Goal: Task Accomplishment & Management: Use online tool/utility

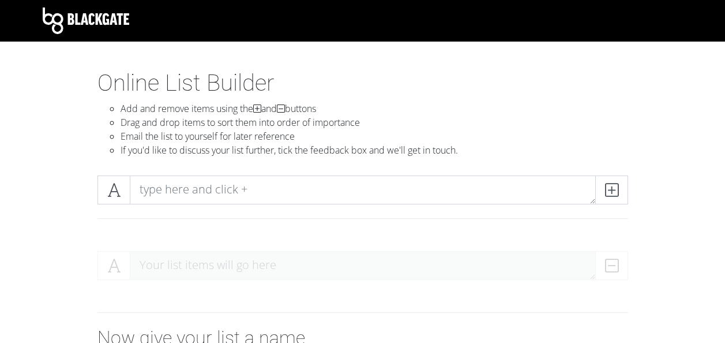
scroll to position [187, 0]
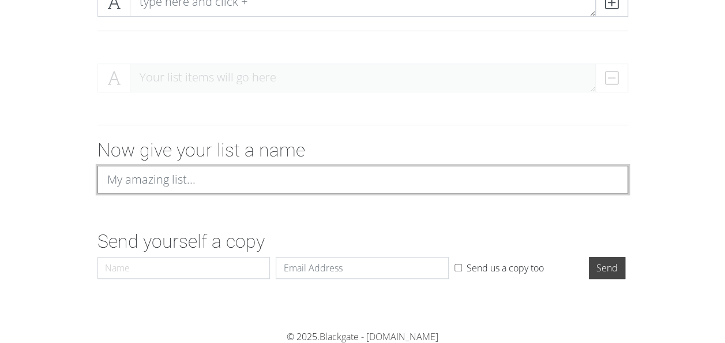
click at [205, 176] on input at bounding box center [362, 180] width 531 height 28
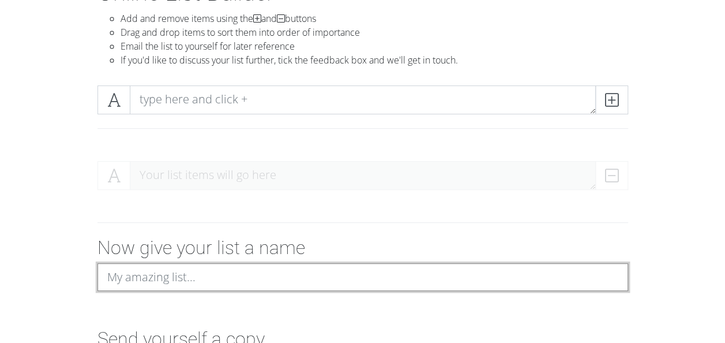
scroll to position [89, 0]
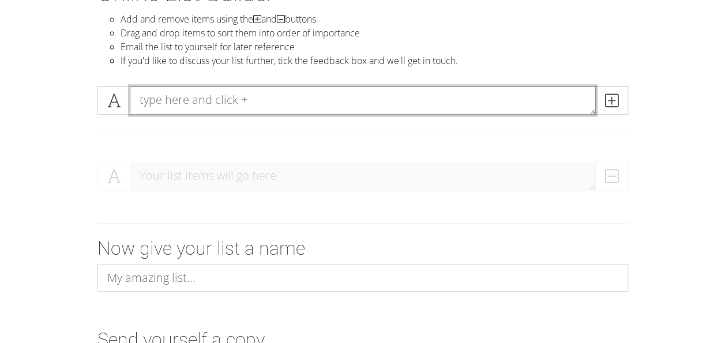
click at [206, 104] on textarea at bounding box center [363, 100] width 466 height 29
type textarea "YMCA"
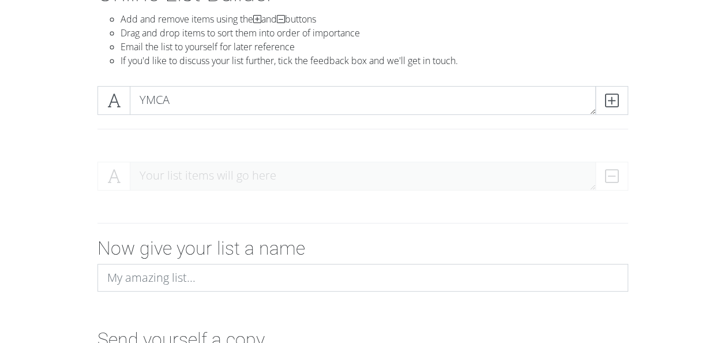
click at [612, 105] on icon at bounding box center [611, 101] width 13 height 12
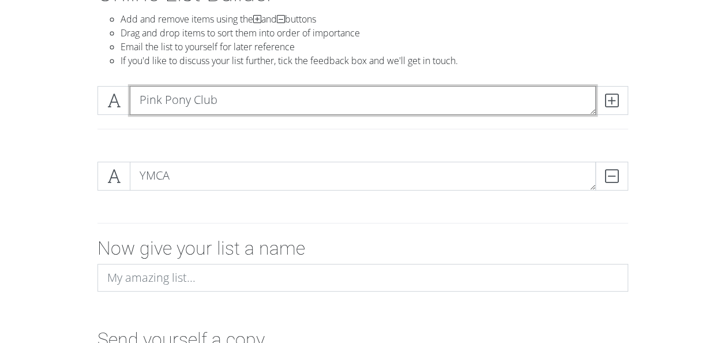
type textarea "Pink Pony Club"
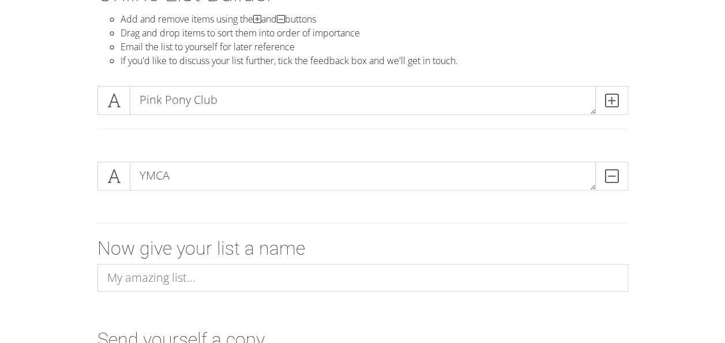
click at [606, 99] on icon at bounding box center [611, 101] width 13 height 12
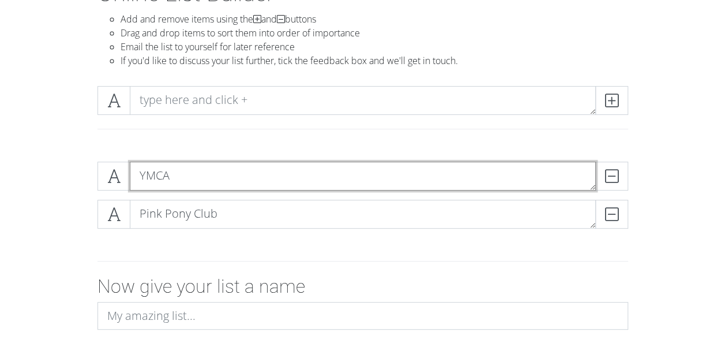
drag, startPoint x: 149, startPoint y: 172, endPoint x: 166, endPoint y: 207, distance: 38.4
click at [166, 207] on div "YMCA DELETE Pink Pony Club DELETE" at bounding box center [362, 199] width 531 height 76
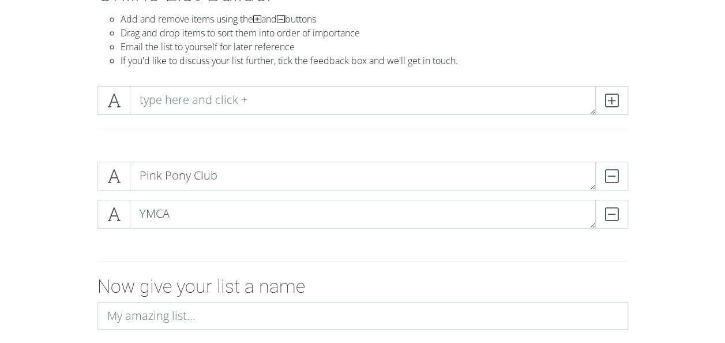
click at [250, 247] on div at bounding box center [362, 261] width 657 height 28
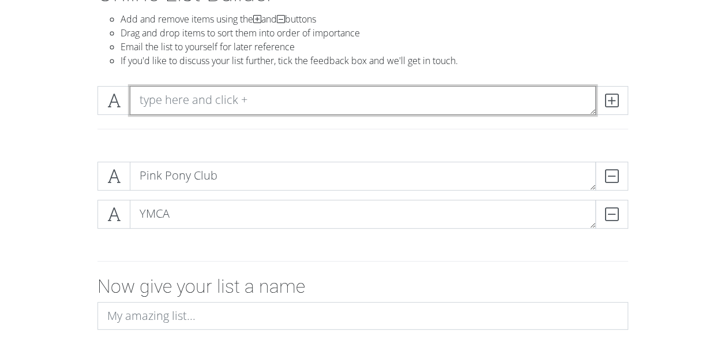
click at [201, 107] on textarea at bounding box center [363, 100] width 466 height 29
type textarea "Be My Lover"
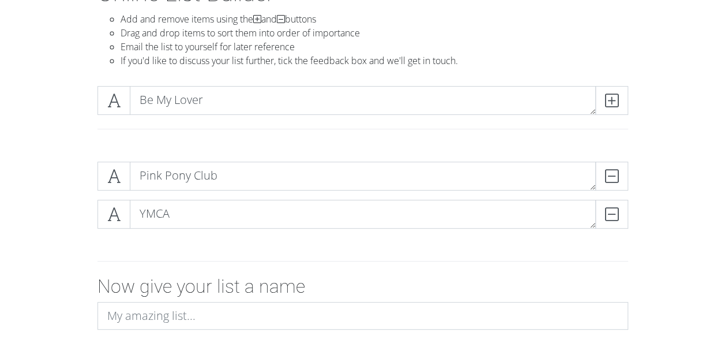
click at [619, 106] on span at bounding box center [611, 100] width 33 height 29
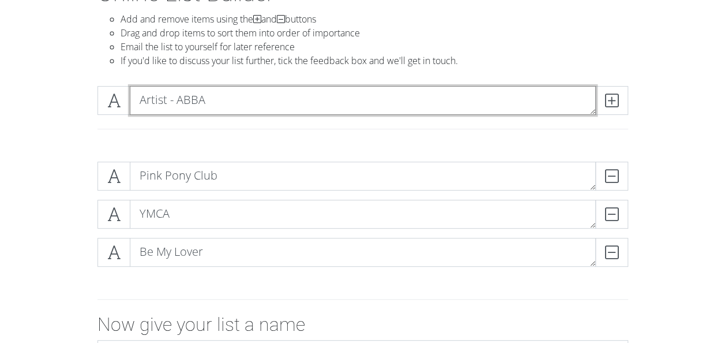
type textarea "Artist - ABBA"
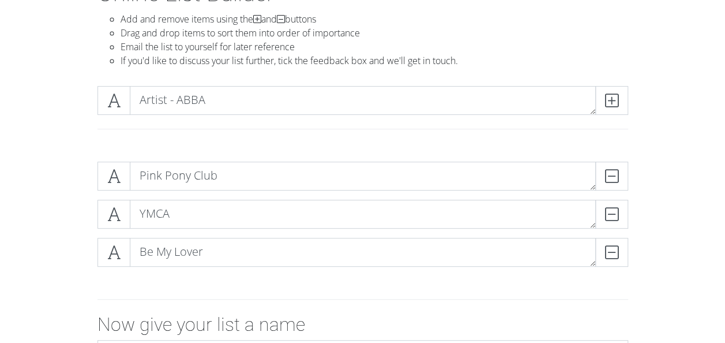
click at [612, 95] on icon at bounding box center [611, 101] width 13 height 12
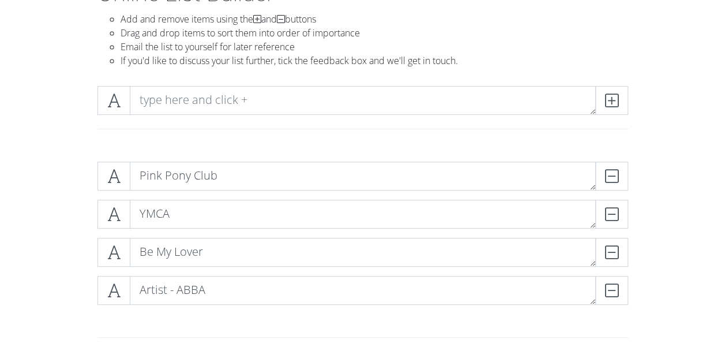
click at [122, 284] on span at bounding box center [113, 290] width 33 height 29
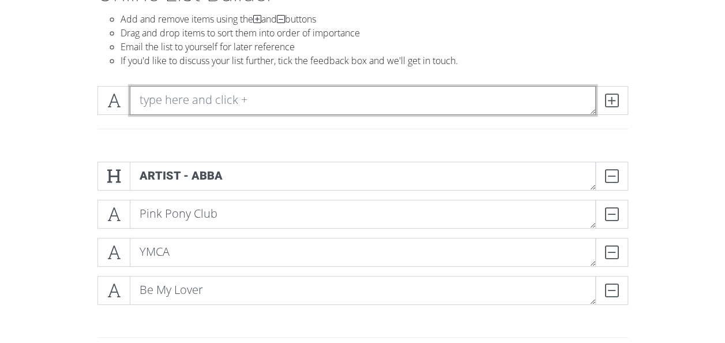
click at [142, 106] on textarea at bounding box center [363, 100] width 466 height 29
type textarea "Footloose"
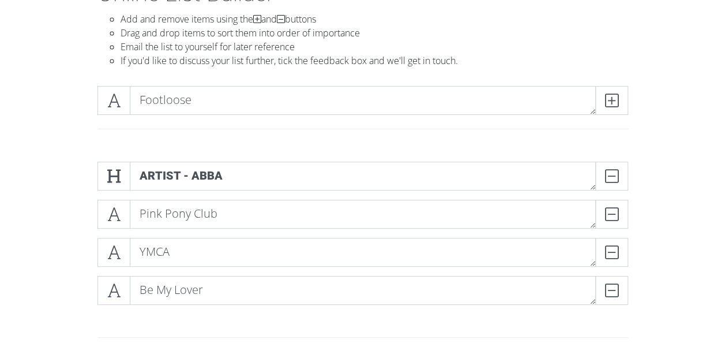
click at [611, 99] on icon at bounding box center [611, 101] width 13 height 12
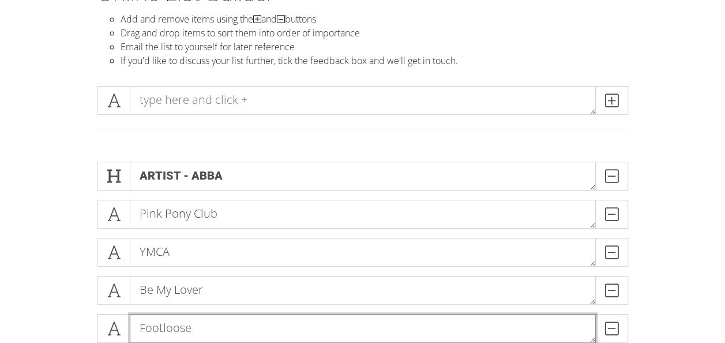
drag, startPoint x: 167, startPoint y: 328, endPoint x: 171, endPoint y: 270, distance: 57.8
click at [171, 270] on div "Artist - [PERSON_NAME] Pink Pony Club DELETE YMCA DELETE Be My Lover DELETE Foo…" at bounding box center [362, 256] width 531 height 190
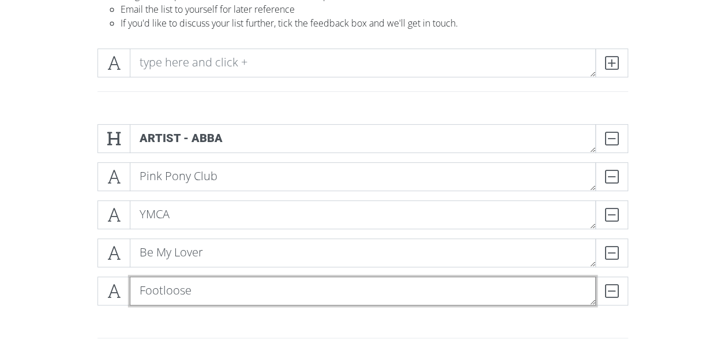
scroll to position [128, 0]
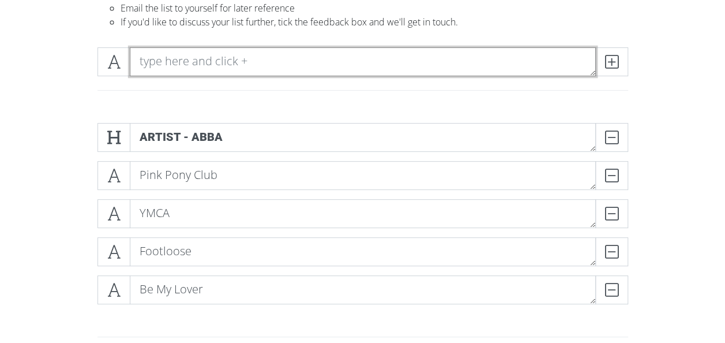
click at [251, 50] on textarea at bounding box center [363, 61] width 466 height 29
type textarea "ARTIST - [PERSON_NAME]"
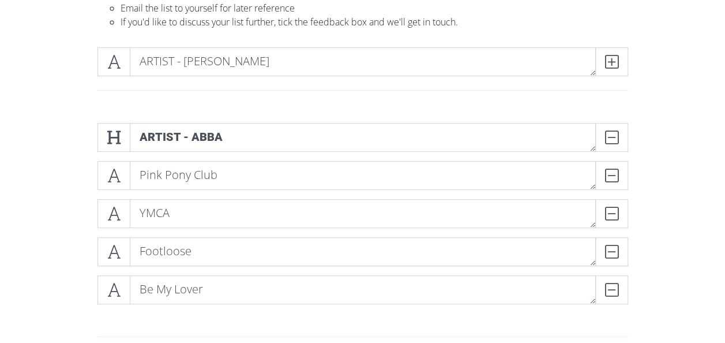
click at [110, 64] on icon at bounding box center [113, 62] width 13 height 12
click at [611, 61] on icon at bounding box center [611, 62] width 13 height 12
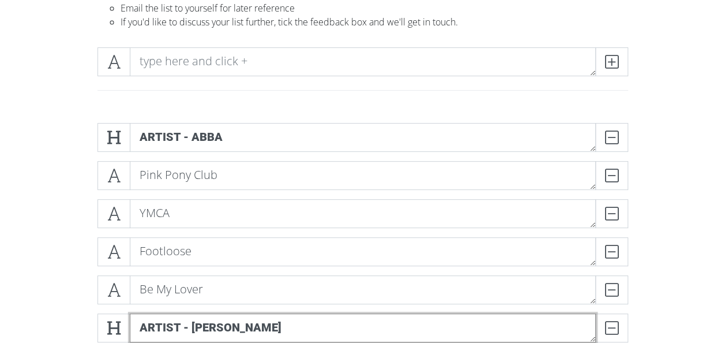
drag, startPoint x: 165, startPoint y: 325, endPoint x: 178, endPoint y: 153, distance: 172.3
click at [178, 153] on div "Artist - [PERSON_NAME] Pink Pony Club DELETE YMCA DELETE Footloose DELETE Be My…" at bounding box center [362, 237] width 531 height 228
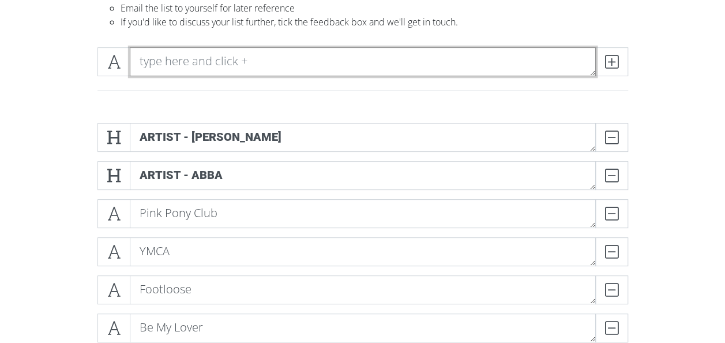
click at [227, 60] on textarea at bounding box center [363, 61] width 466 height 29
type textarea "Sexy Bitch"
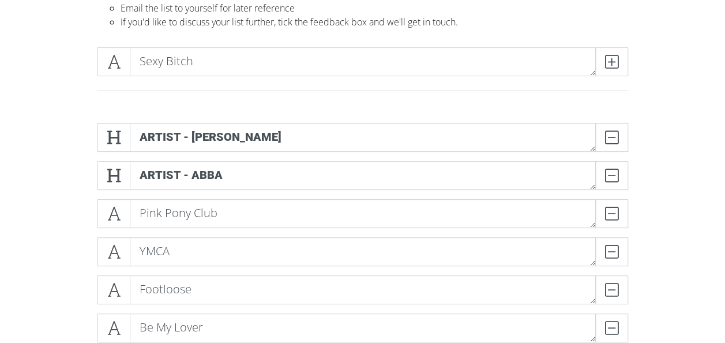
click at [625, 60] on span at bounding box center [611, 61] width 33 height 29
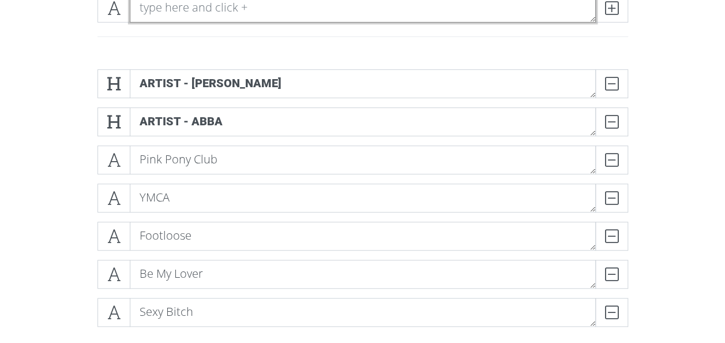
scroll to position [185, 0]
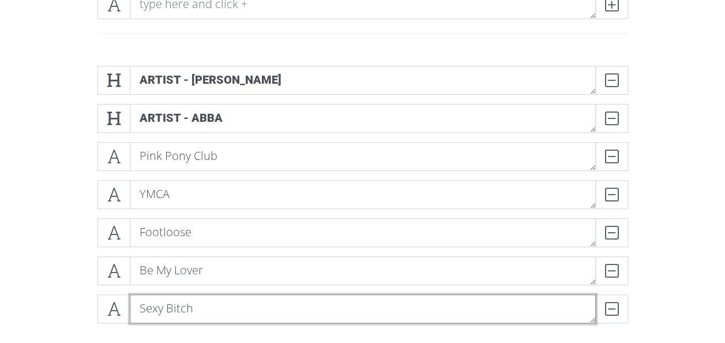
drag, startPoint x: 149, startPoint y: 307, endPoint x: 165, endPoint y: 220, distance: 88.0
click at [165, 220] on div "ARTIST - [PERSON_NAME] Artist - [PERSON_NAME] Pink Pony Club DELETE YMCA DELETE…" at bounding box center [362, 199] width 531 height 266
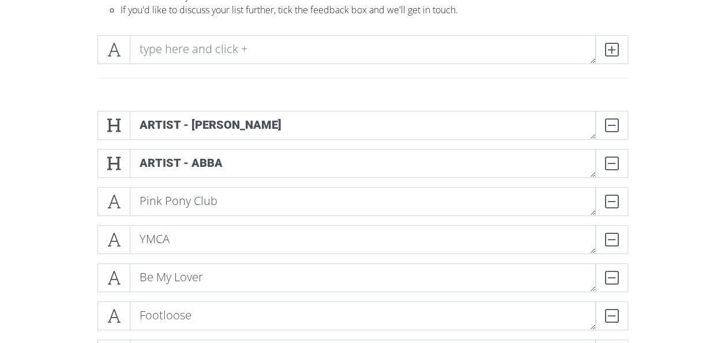
scroll to position [123, 0]
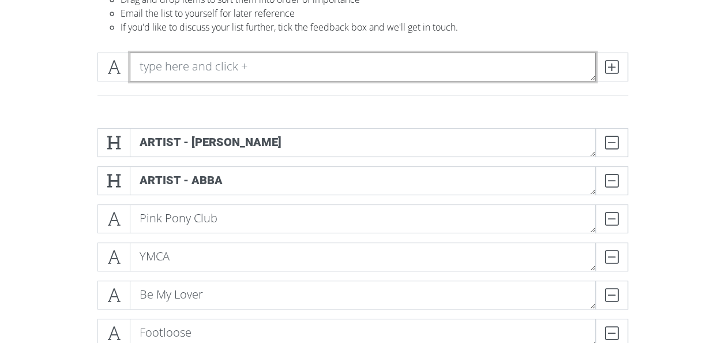
click at [172, 72] on textarea at bounding box center [363, 66] width 466 height 29
type textarea "Come on [PERSON_NAME]"
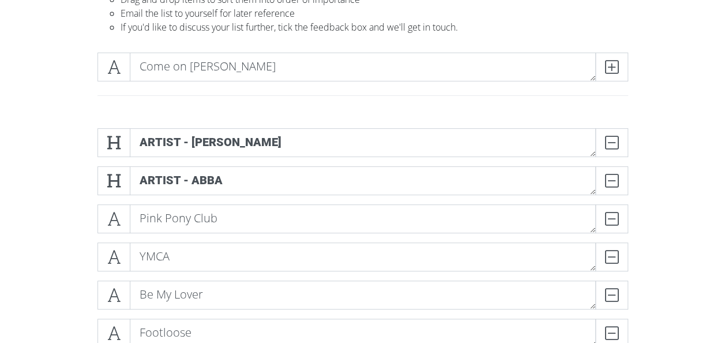
click at [610, 71] on icon at bounding box center [611, 67] width 13 height 12
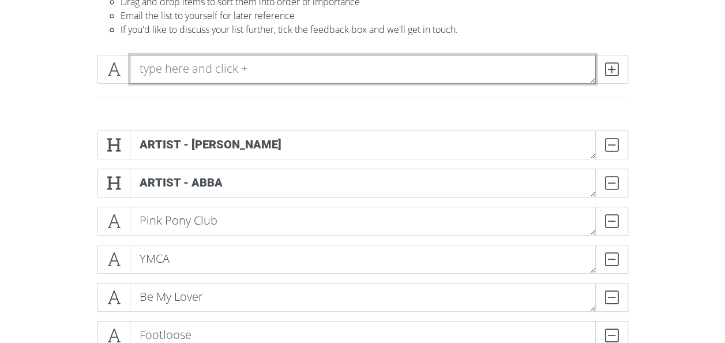
scroll to position [120, 0]
type textarea "Untouched"
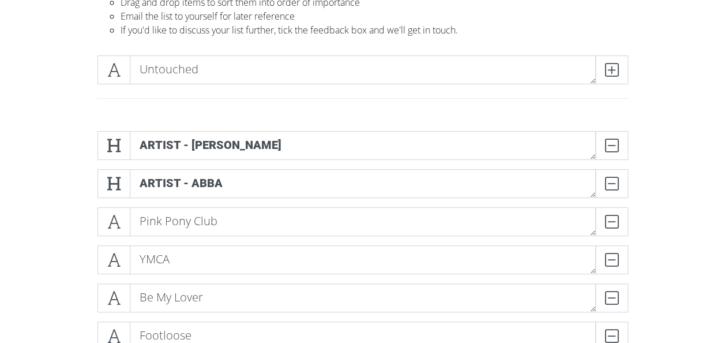
click at [604, 75] on span at bounding box center [611, 69] width 33 height 29
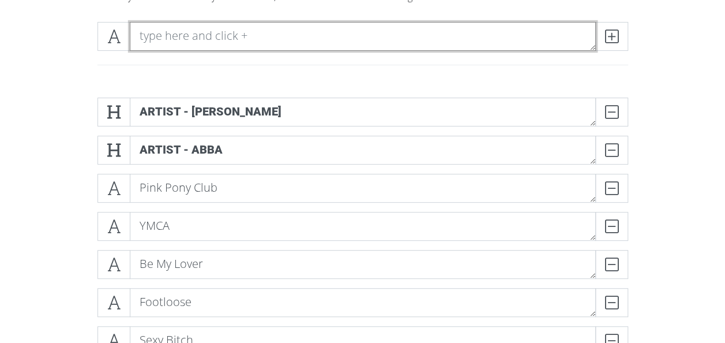
scroll to position [147, 0]
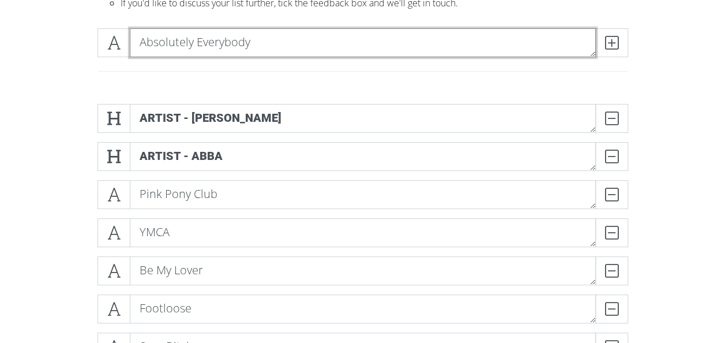
click at [280, 53] on textarea "Absolutely Everybody" at bounding box center [363, 42] width 466 height 29
type textarea "Absolutely Everybody"
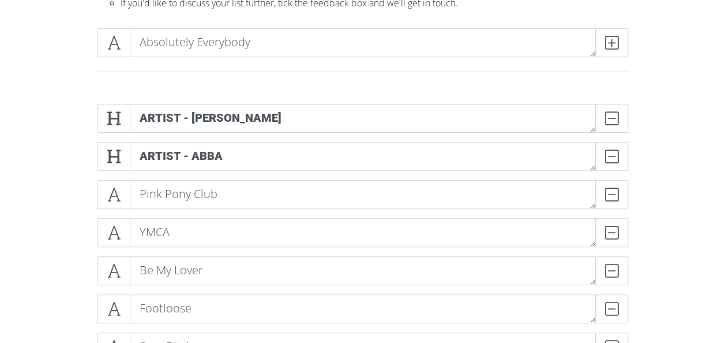
click at [610, 39] on icon at bounding box center [611, 43] width 13 height 12
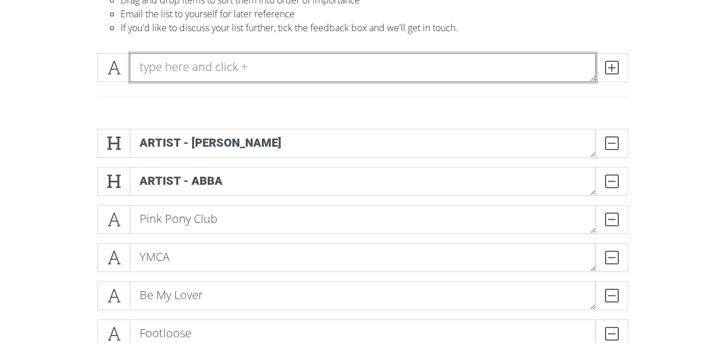
scroll to position [121, 0]
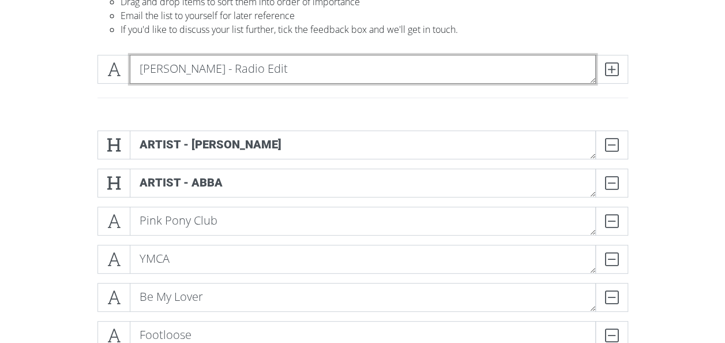
type textarea "[PERSON_NAME] - Radio Edit"
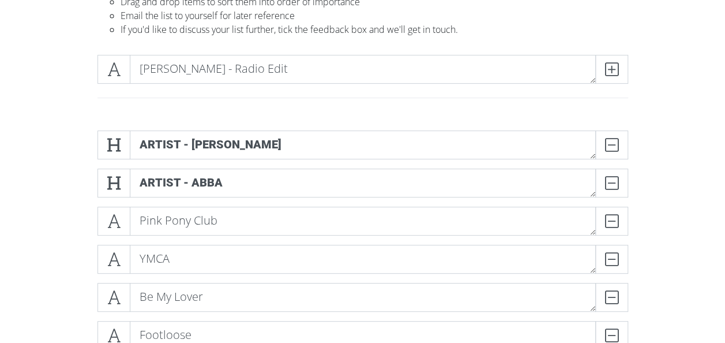
click at [614, 60] on span at bounding box center [611, 69] width 33 height 29
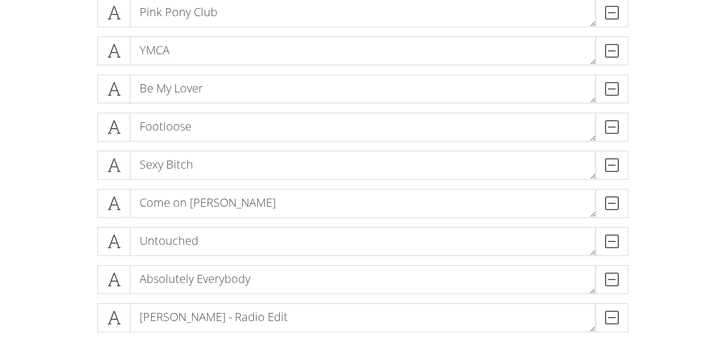
scroll to position [328, 0]
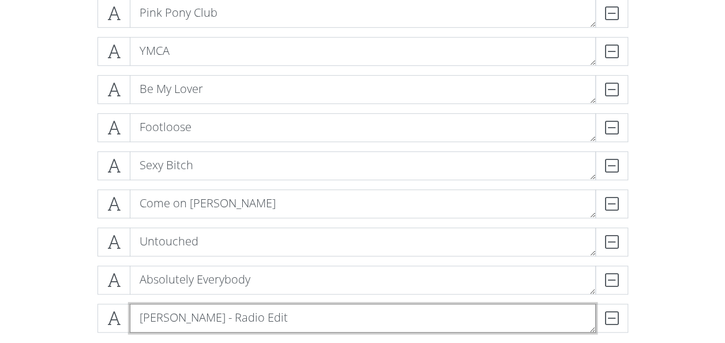
drag, startPoint x: 167, startPoint y: 316, endPoint x: 156, endPoint y: 253, distance: 64.4
click at [156, 253] on div "ARTIST - [PERSON_NAME] Artist - [PERSON_NAME] Pink Pony Club DELETE YMCA DELETE…" at bounding box center [362, 132] width 531 height 419
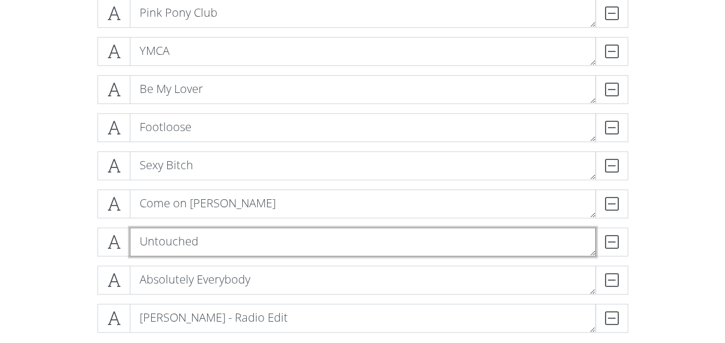
drag, startPoint x: 144, startPoint y: 244, endPoint x: 166, endPoint y: 158, distance: 88.5
click at [166, 158] on div "ARTIST - [PERSON_NAME] Artist - [PERSON_NAME] Pink Pony Club DELETE YMCA DELETE…" at bounding box center [362, 132] width 531 height 419
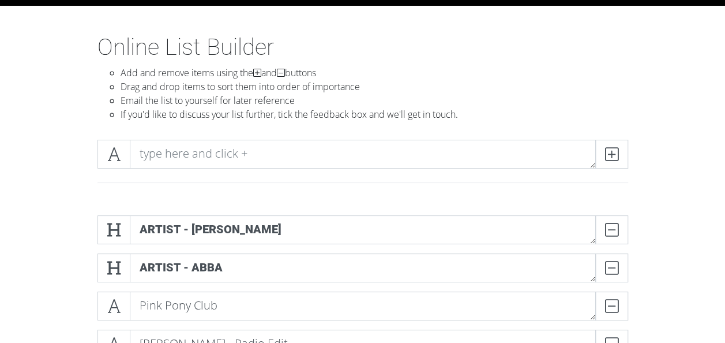
scroll to position [0, 0]
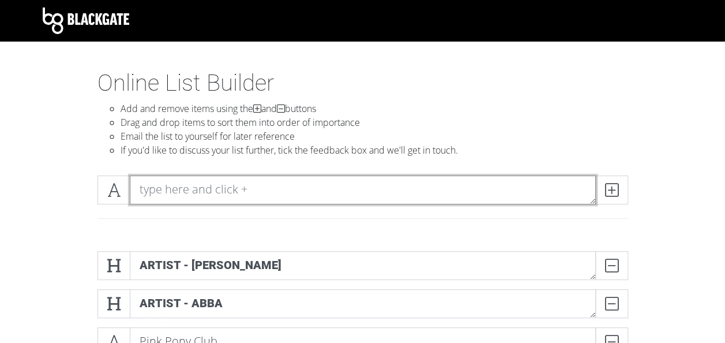
click at [269, 177] on textarea at bounding box center [363, 189] width 466 height 29
type textarea "Freed from desire"
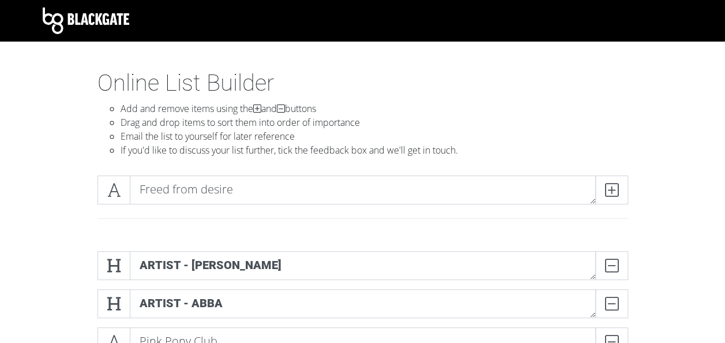
click at [620, 195] on span at bounding box center [611, 189] width 33 height 29
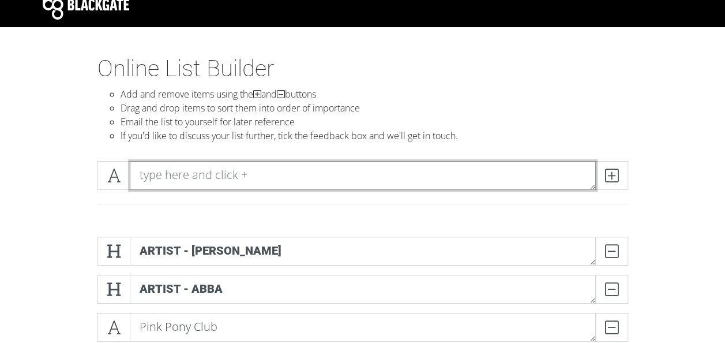
scroll to position [14, 0]
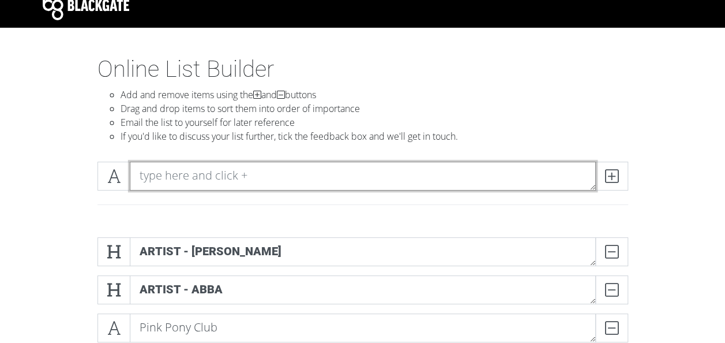
click at [176, 182] on textarea at bounding box center [363, 175] width 466 height 29
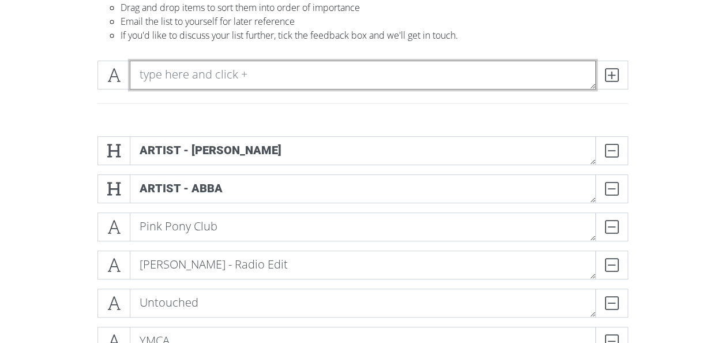
scroll to position [114, 0]
type textarea "Unwritten"
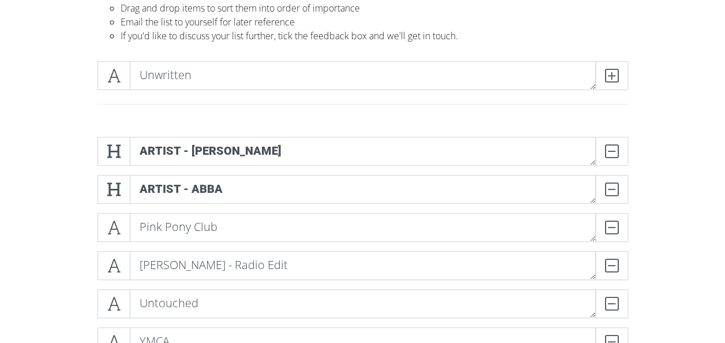
click at [618, 81] on span at bounding box center [611, 75] width 33 height 29
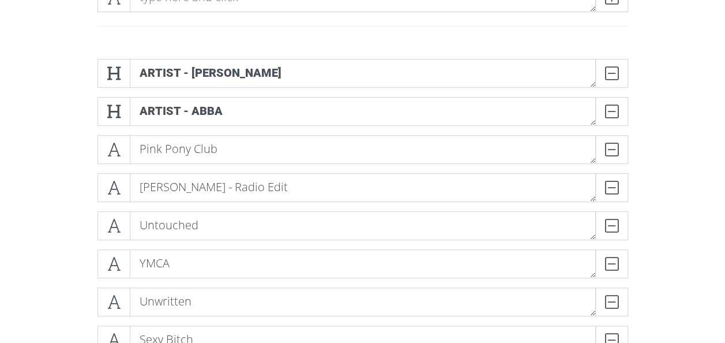
scroll to position [213, 0]
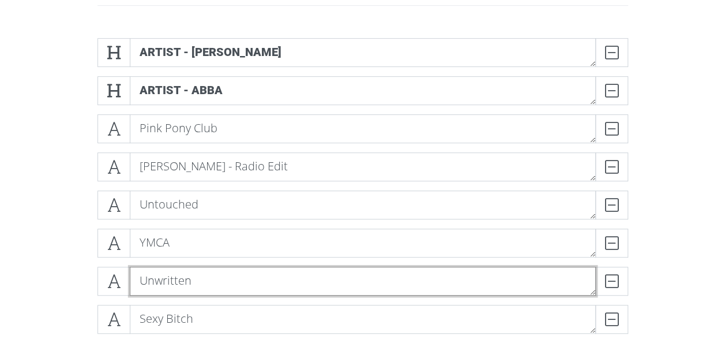
click at [217, 266] on textarea "Unwritten" at bounding box center [363, 280] width 466 height 29
click at [306, 283] on textarea "Unwritten (The 2019" at bounding box center [363, 280] width 466 height 29
type textarea "Unwritten (The 2019 Remix)"
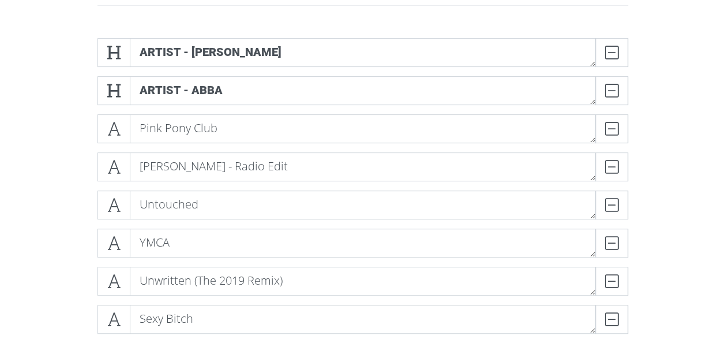
click at [665, 240] on div "ARTIST - [PERSON_NAME] Artist - [PERSON_NAME] Pink Pony Club DELETE [PERSON_NAM…" at bounding box center [362, 285] width 657 height 513
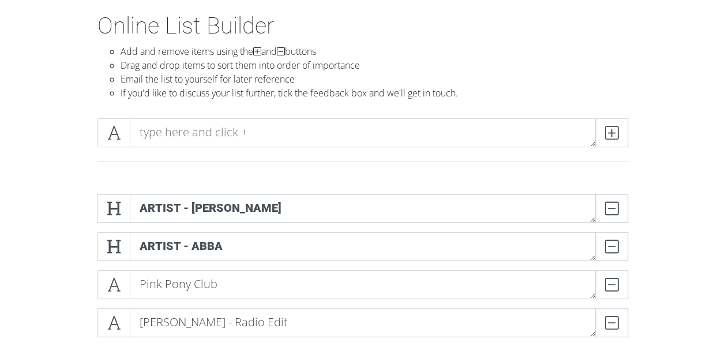
scroll to position [0, 0]
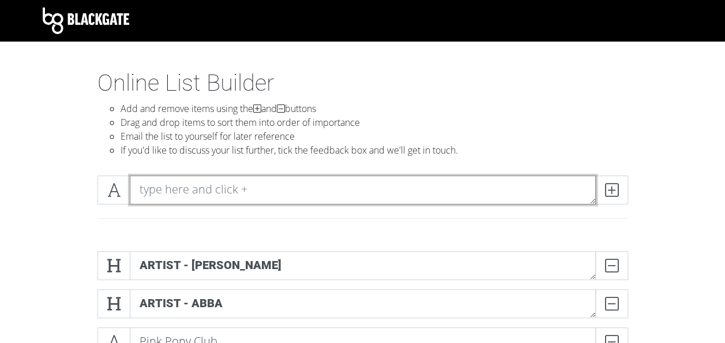
click at [172, 186] on textarea at bounding box center [363, 189] width 466 height 29
type textarea "Fireball (Feat. [PERSON_NAME])"
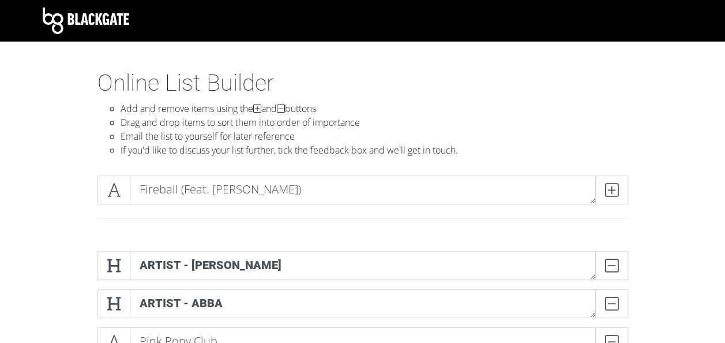
click at [616, 188] on icon at bounding box center [611, 190] width 13 height 12
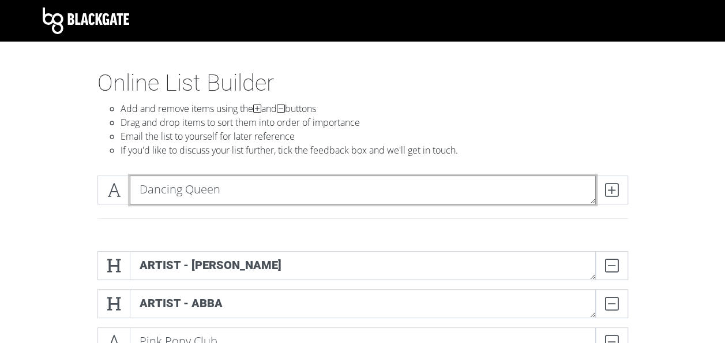
type textarea "Dancing Queen"
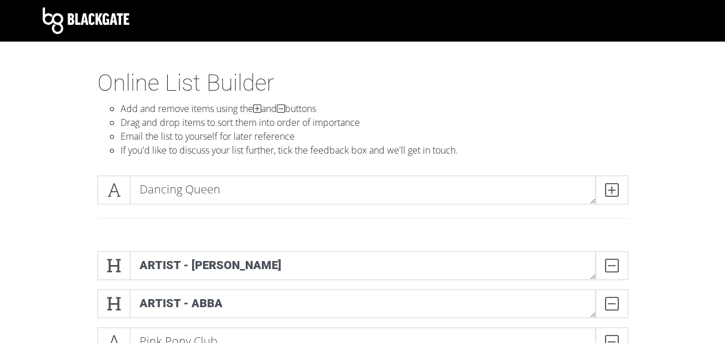
click at [607, 188] on icon at bounding box center [611, 190] width 13 height 12
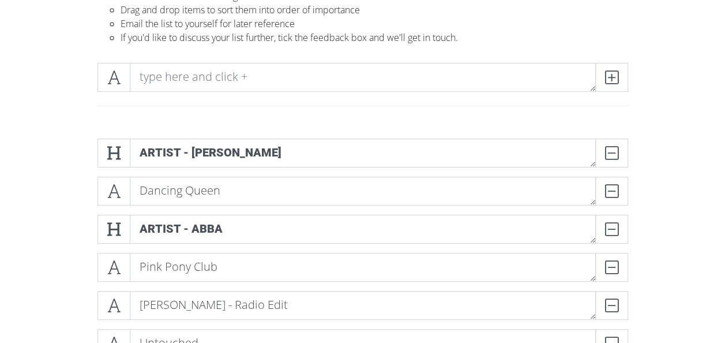
scroll to position [78, 0]
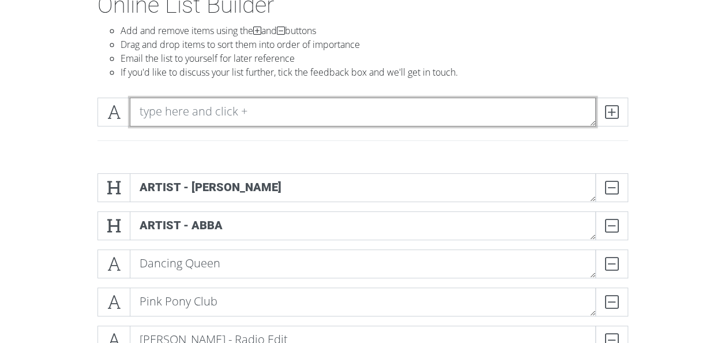
click at [169, 110] on textarea at bounding box center [363, 111] width 466 height 29
type textarea "Song Requests"
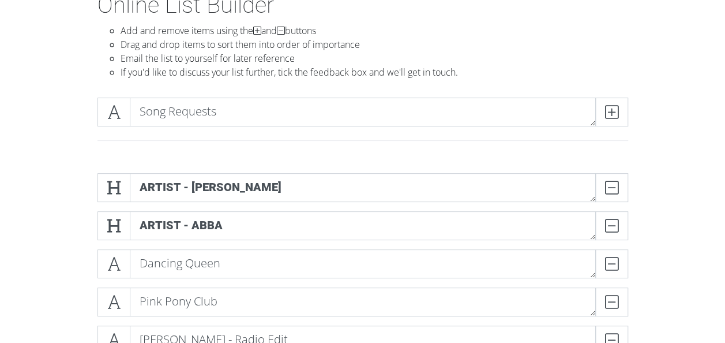
click at [100, 111] on span at bounding box center [113, 111] width 33 height 29
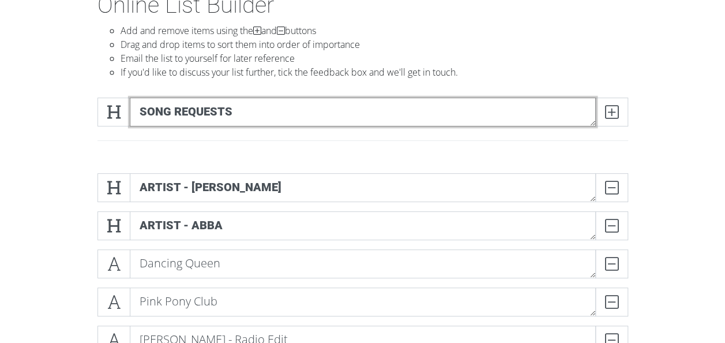
drag, startPoint x: 479, startPoint y: 117, endPoint x: 477, endPoint y: 137, distance: 20.2
click at [477, 137] on div "Song Requests" at bounding box center [363, 125] width 548 height 57
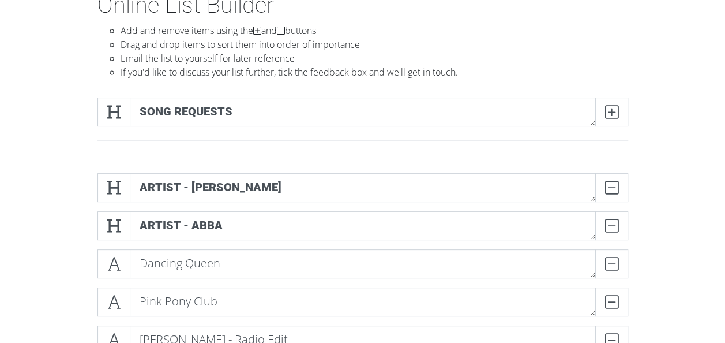
click at [615, 107] on icon at bounding box center [611, 112] width 13 height 12
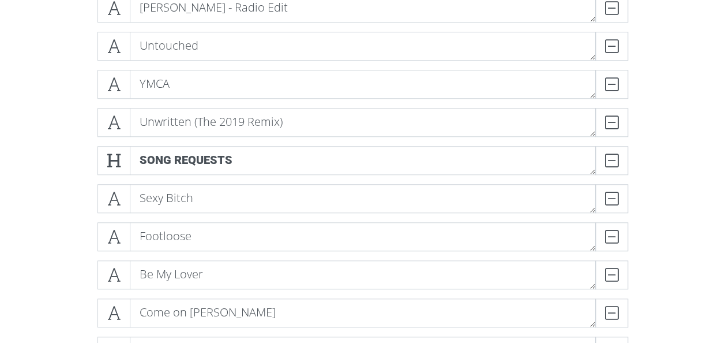
scroll to position [409, 0]
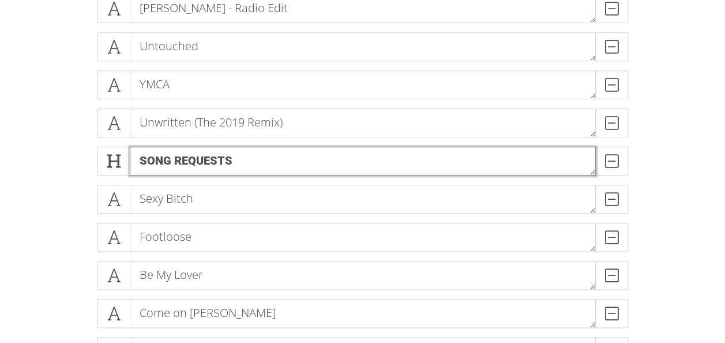
drag, startPoint x: 195, startPoint y: 166, endPoint x: 197, endPoint y: 67, distance: 99.2
click at [197, 67] on div "ARTIST - [PERSON_NAME] Artist - [PERSON_NAME] Dancing Queen DELETE Pink Pony Cl…" at bounding box center [362, 146] width 531 height 609
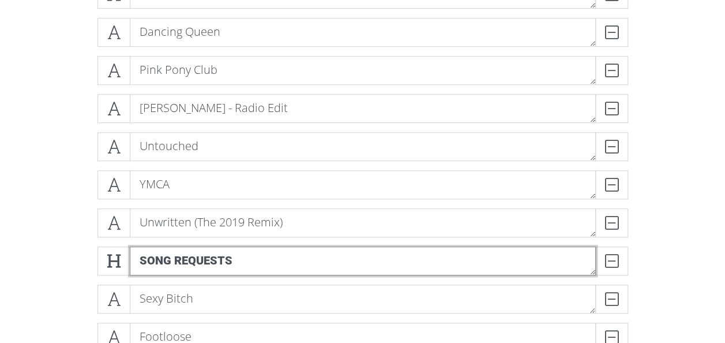
scroll to position [309, 0]
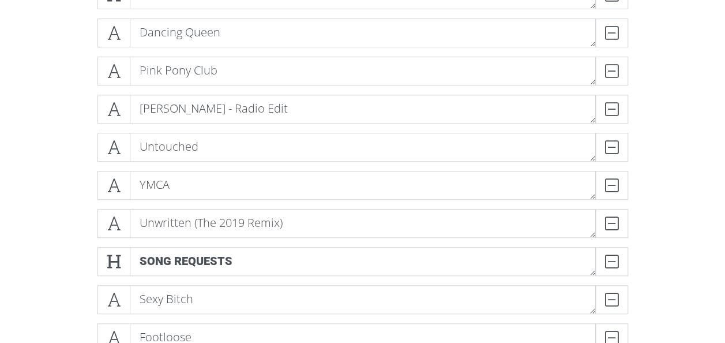
click at [667, 270] on div "ARTIST - [PERSON_NAME] Artist - [PERSON_NAME] Dancing Queen DELETE Pink Pony Cl…" at bounding box center [362, 246] width 657 height 627
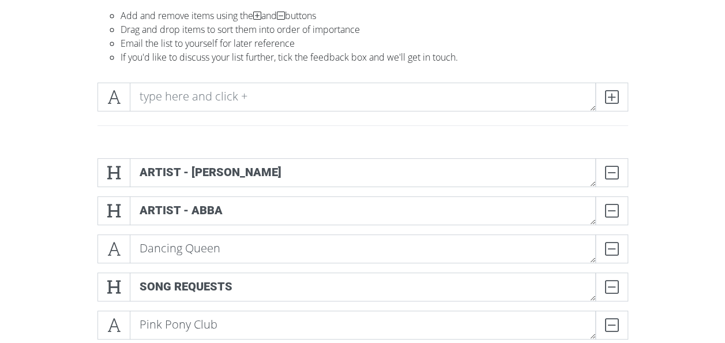
scroll to position [0, 0]
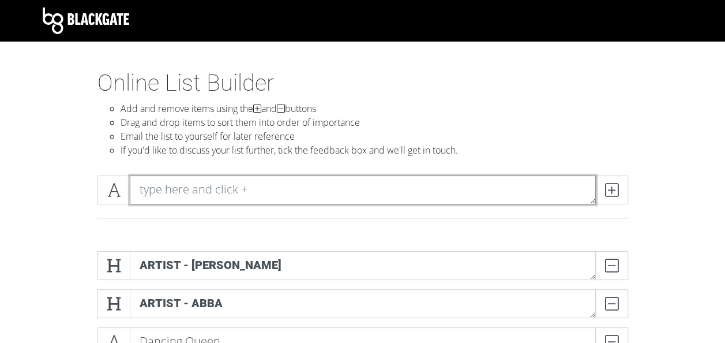
click at [167, 195] on textarea at bounding box center [363, 189] width 466 height 29
click at [218, 187] on textarea "These Words - [PERSON_NAME]" at bounding box center [363, 189] width 466 height 29
type textarea "These Words - [PERSON_NAME], [PERSON_NAME]"
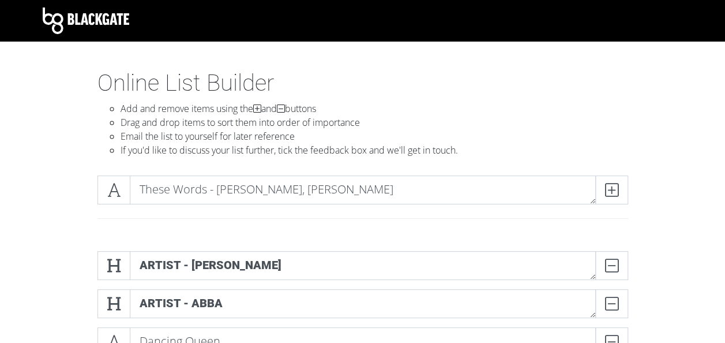
click at [622, 185] on span at bounding box center [611, 189] width 33 height 29
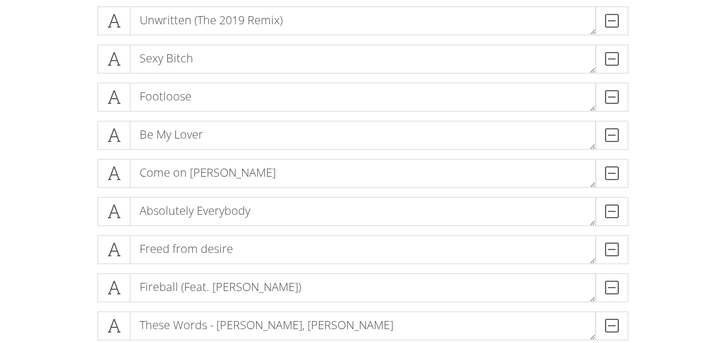
scroll to position [548, 0]
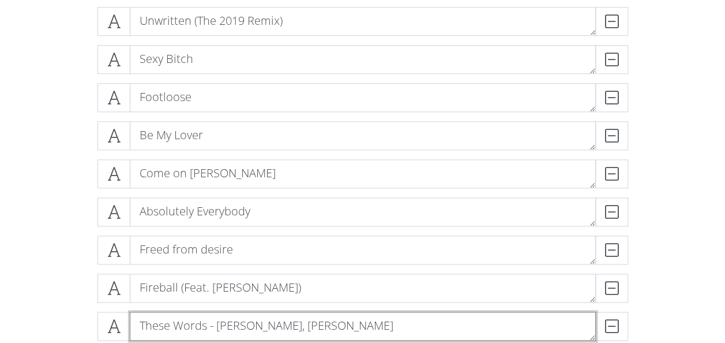
drag, startPoint x: 152, startPoint y: 330, endPoint x: 172, endPoint y: 190, distance: 141.5
click at [172, 190] on div "ARTIST - [PERSON_NAME] Artist - [PERSON_NAME] Dancing Queen DELETE Song Request…" at bounding box center [362, 25] width 531 height 647
click at [370, 331] on textarea "These Words - [PERSON_NAME], [PERSON_NAME]" at bounding box center [363, 325] width 466 height 29
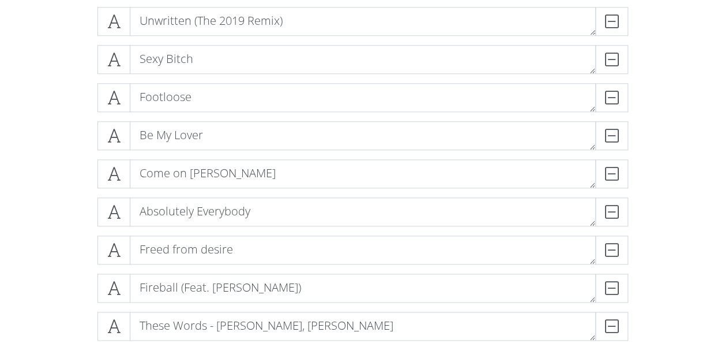
click at [683, 295] on div "ARTIST - [PERSON_NAME] Artist - [PERSON_NAME] Dancing Queen DELETE Song Request…" at bounding box center [362, 25] width 657 height 665
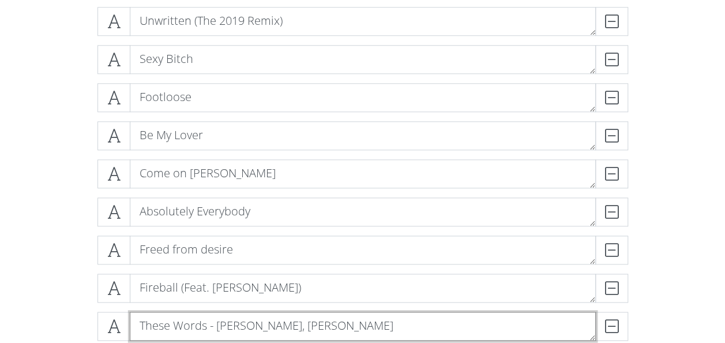
drag, startPoint x: 143, startPoint y: 323, endPoint x: 159, endPoint y: 247, distance: 77.3
click at [159, 247] on div "ARTIST - [PERSON_NAME] Artist - [PERSON_NAME] Dancing Queen DELETE Song Request…" at bounding box center [362, 25] width 531 height 647
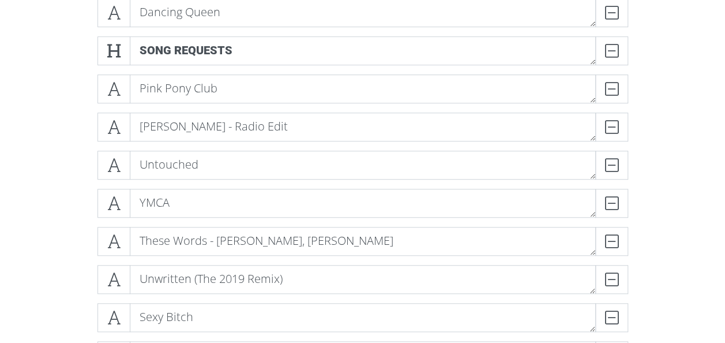
scroll to position [328, 0]
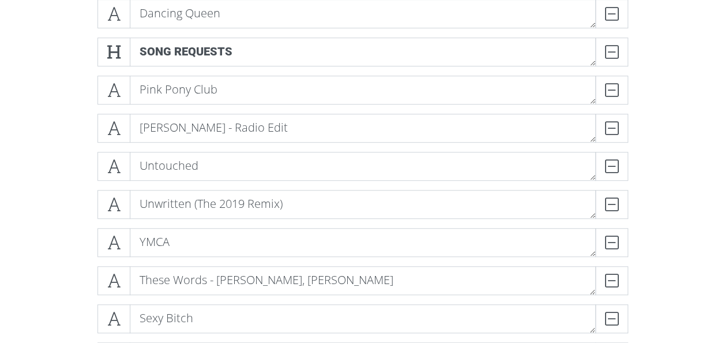
click at [129, 195] on span at bounding box center [113, 204] width 33 height 29
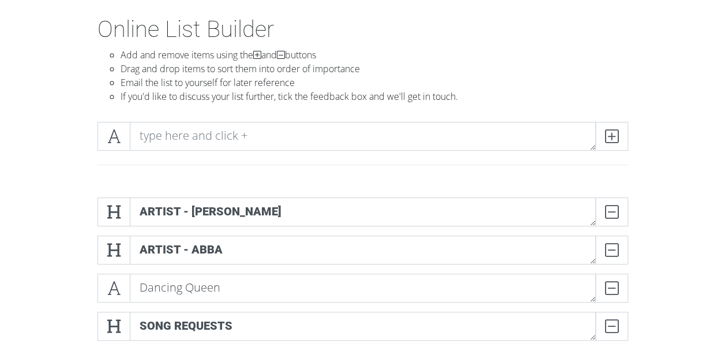
scroll to position [0, 0]
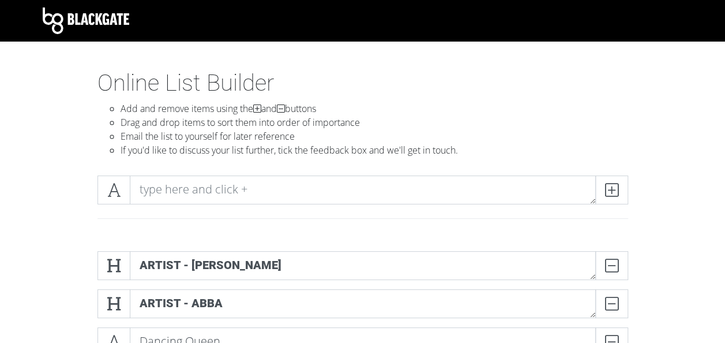
click at [159, 171] on div at bounding box center [362, 204] width 657 height 76
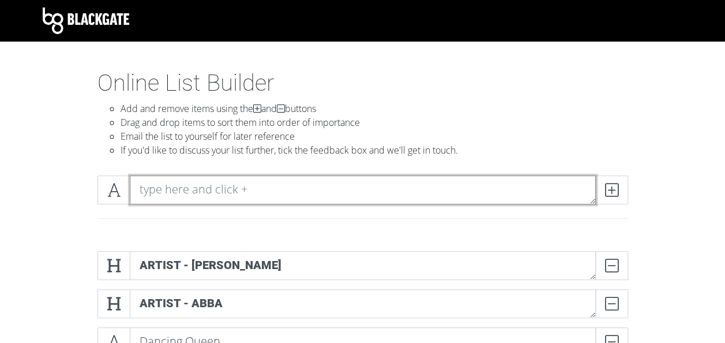
click at [153, 192] on textarea at bounding box center [363, 189] width 466 height 29
type textarea "No Broke Boys - Disco Lines, Tinashe"
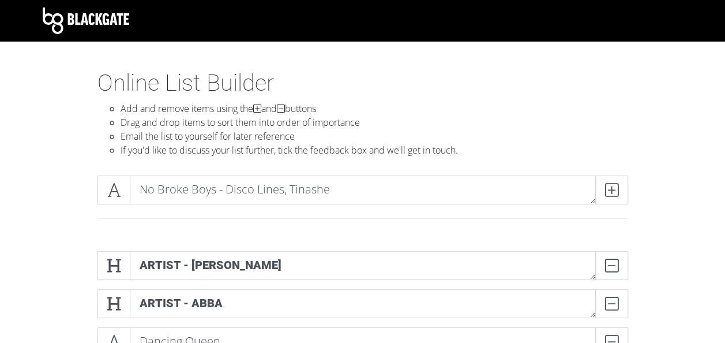
click at [618, 187] on icon at bounding box center [611, 190] width 13 height 12
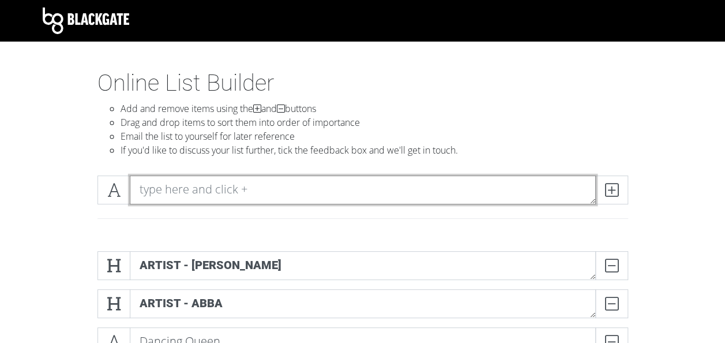
click at [178, 191] on textarea at bounding box center [363, 189] width 466 height 29
type textarea "Mr. Brightside"
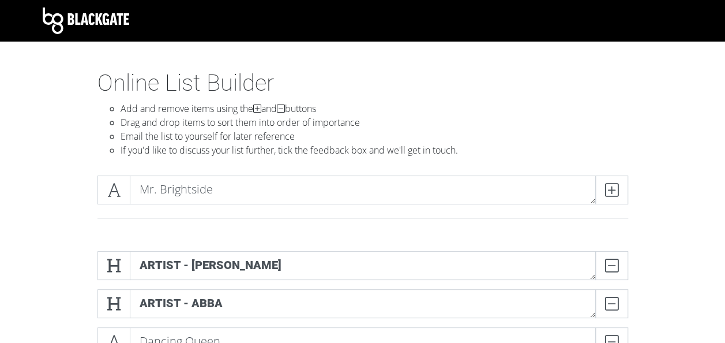
click at [607, 193] on icon at bounding box center [611, 190] width 13 height 12
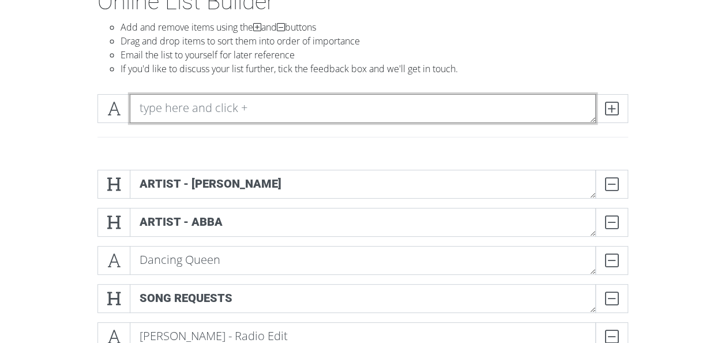
scroll to position [66, 0]
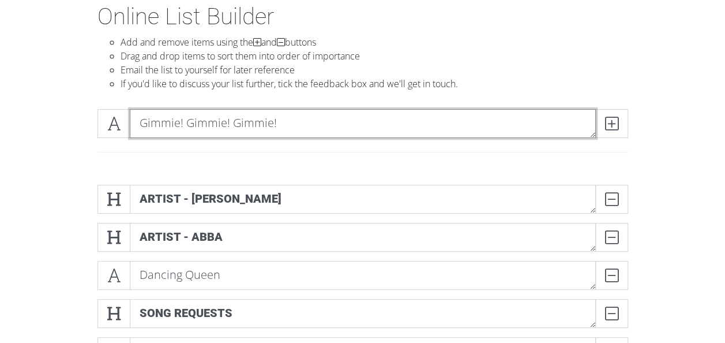
type textarea "Gimmie! Gimmie! Gimmie!"
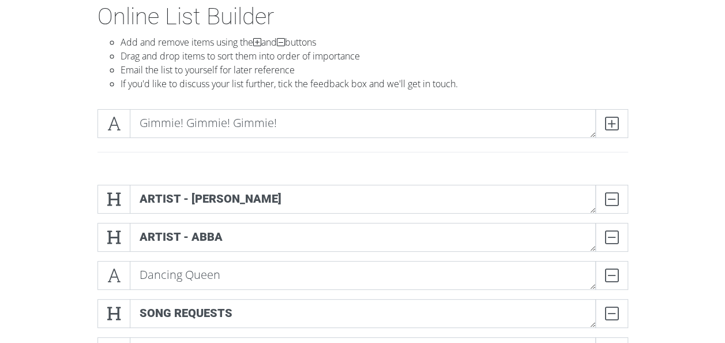
click at [617, 123] on icon at bounding box center [611, 124] width 13 height 12
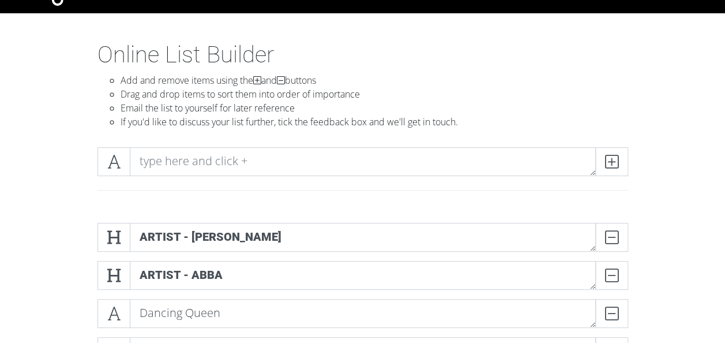
scroll to position [0, 0]
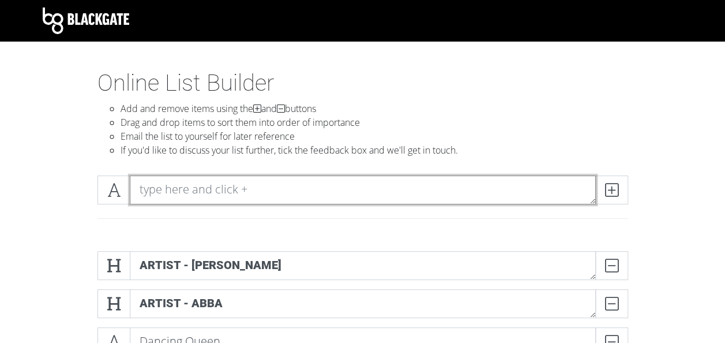
click at [204, 183] on textarea at bounding box center [363, 189] width 466 height 29
type textarea "Voulez-Vous"
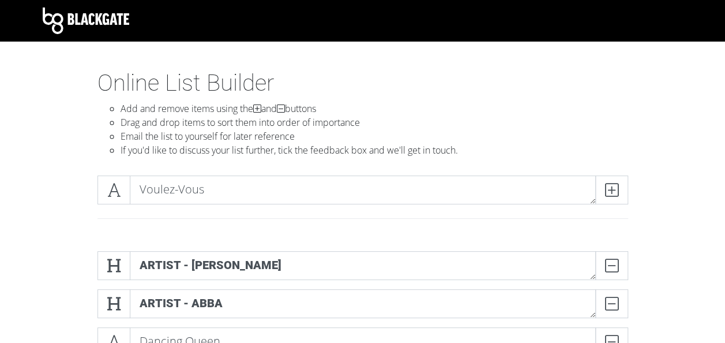
click at [63, 205] on div "Voulez-Vous" at bounding box center [362, 204] width 657 height 76
drag, startPoint x: 109, startPoint y: 196, endPoint x: 112, endPoint y: 220, distance: 24.5
click at [112, 220] on div "Voulez-Vous" at bounding box center [363, 203] width 548 height 57
click at [601, 198] on span at bounding box center [611, 189] width 33 height 29
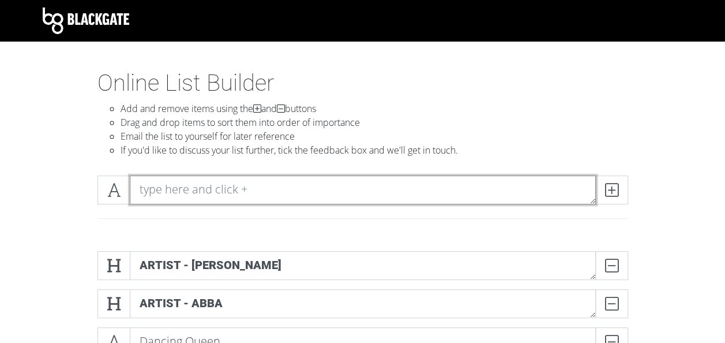
click at [153, 195] on textarea at bounding box center [363, 189] width 466 height 29
type textarea "Take Me Home, [GEOGRAPHIC_DATA]"
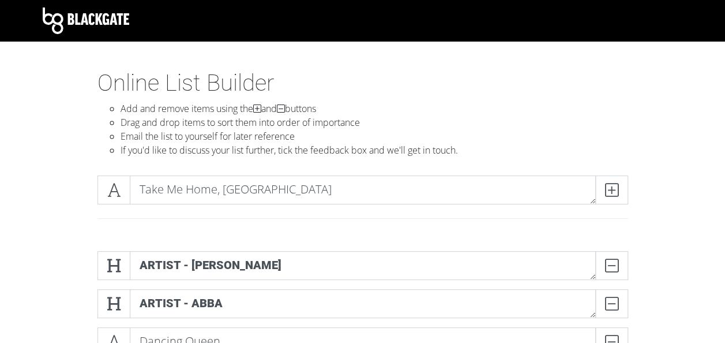
click at [311, 160] on div "Online List Builder Add and remove items using the and buttons Drag and drop it…" at bounding box center [363, 117] width 548 height 97
click at [609, 189] on icon at bounding box center [611, 190] width 13 height 12
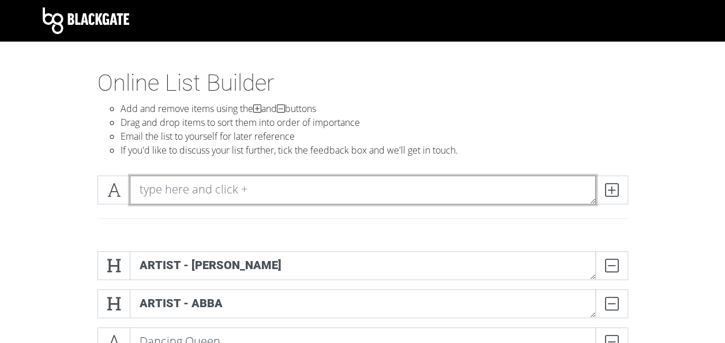
scroll to position [16, 0]
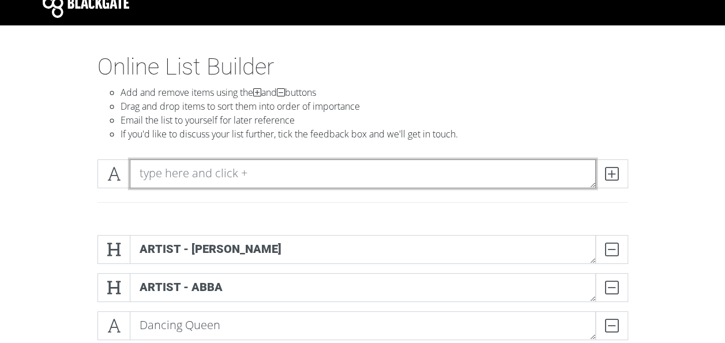
click at [206, 161] on textarea at bounding box center [363, 173] width 466 height 29
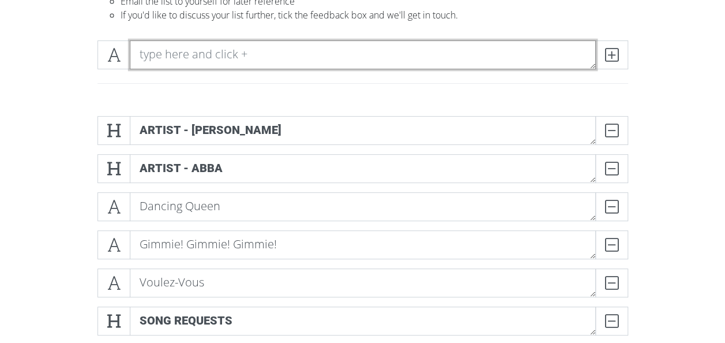
scroll to position [0, 0]
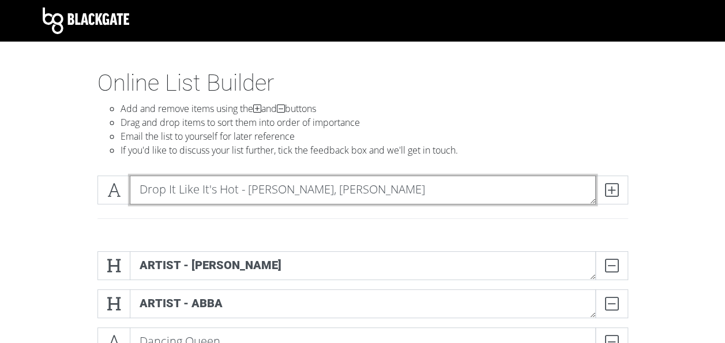
type textarea "Drop It Like It's Hot - [PERSON_NAME], [PERSON_NAME]"
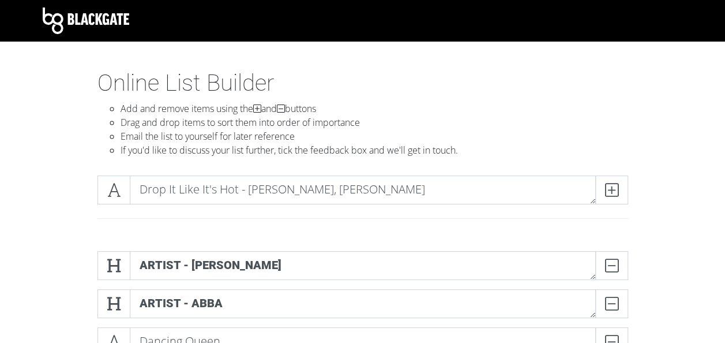
click at [609, 185] on icon at bounding box center [611, 190] width 13 height 12
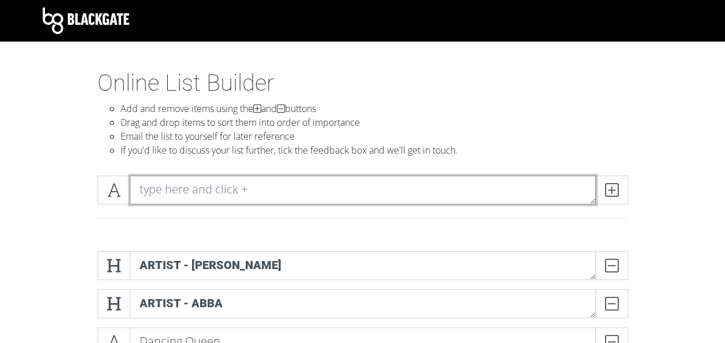
scroll to position [6, 0]
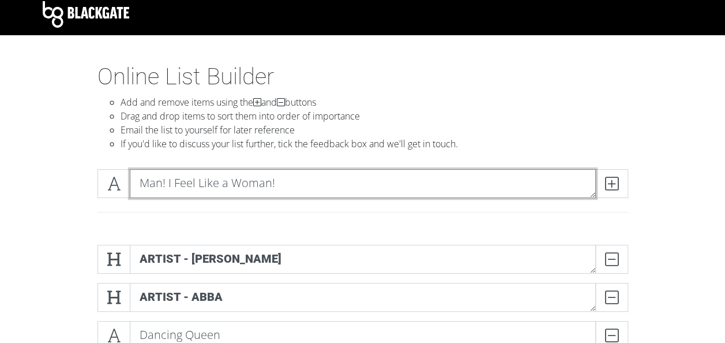
type textarea "Man! I Feel Like a Woman!"
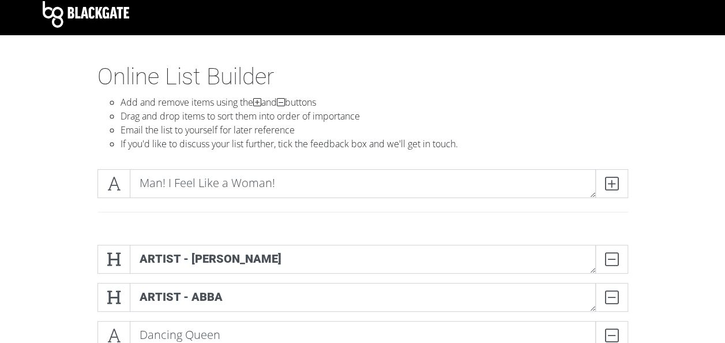
click at [608, 184] on icon at bounding box center [611, 184] width 13 height 12
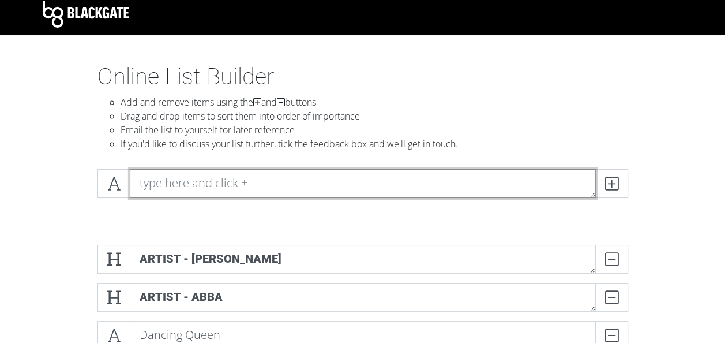
type textarea "B"
type textarea "Saving up!"
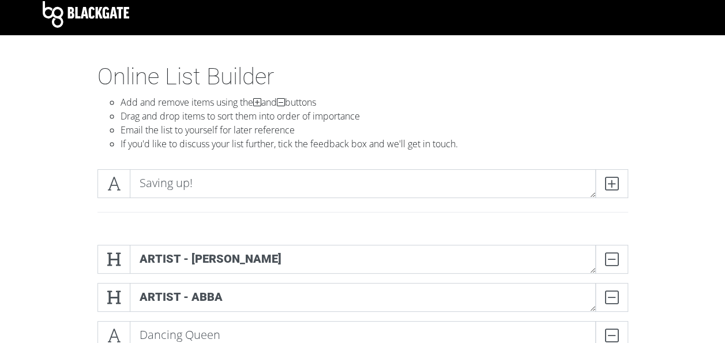
click at [614, 182] on icon at bounding box center [611, 184] width 13 height 12
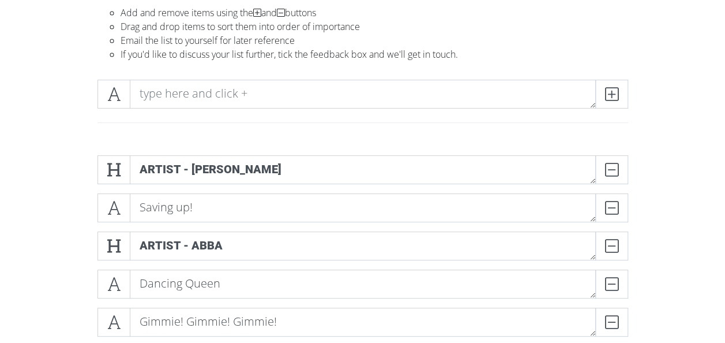
scroll to position [92, 0]
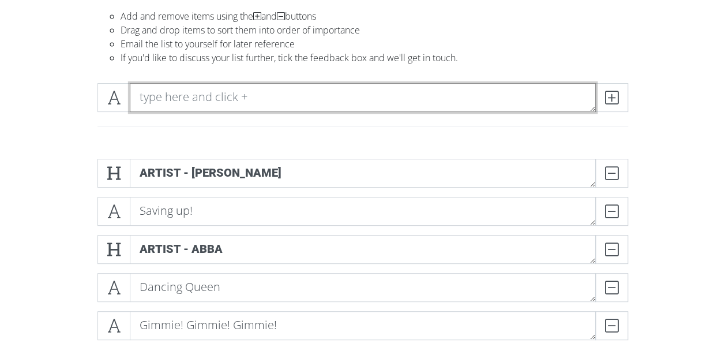
click at [270, 95] on textarea at bounding box center [363, 97] width 466 height 29
click at [140, 92] on textarea "Pitbull" at bounding box center [363, 97] width 466 height 29
drag, startPoint x: 265, startPoint y: 101, endPoint x: 74, endPoint y: 81, distance: 192.5
click at [74, 81] on div "ARTIST - [PERSON_NAME]" at bounding box center [362, 112] width 657 height 76
type textarea "ARTIST - [PERSON_NAME]"
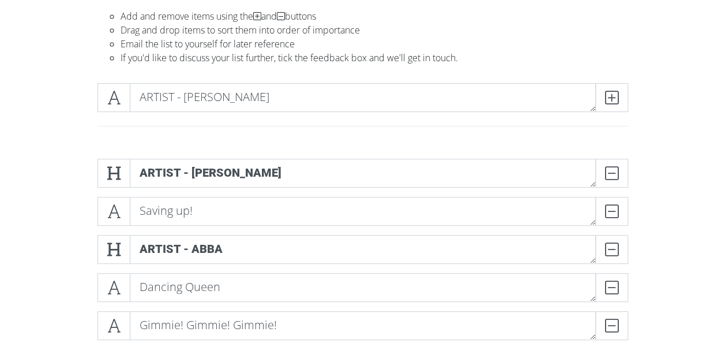
click at [104, 101] on span at bounding box center [113, 97] width 33 height 29
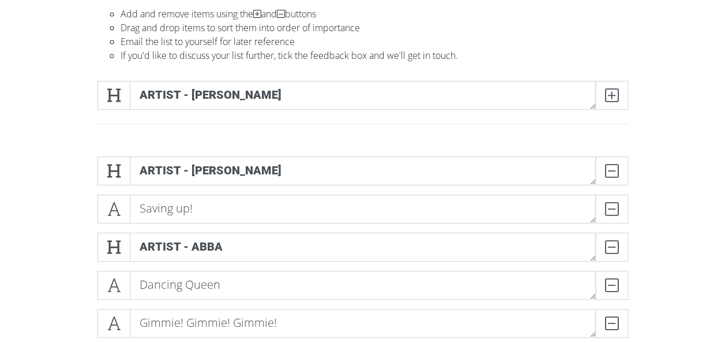
scroll to position [95, 0]
click at [620, 97] on span at bounding box center [611, 95] width 33 height 29
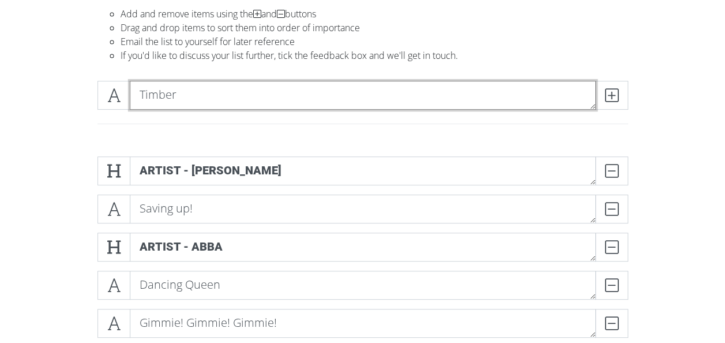
type textarea "Timber"
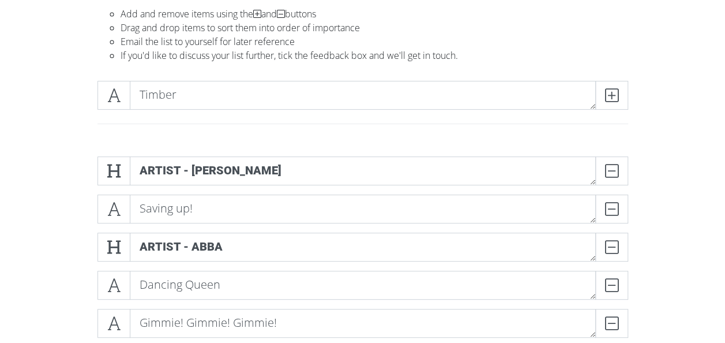
click at [614, 98] on icon at bounding box center [611, 95] width 13 height 12
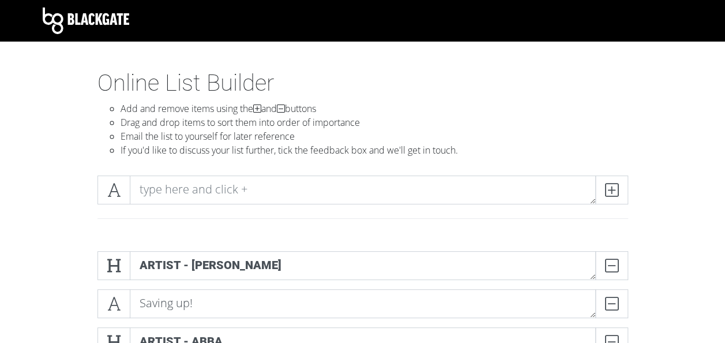
scroll to position [48, 0]
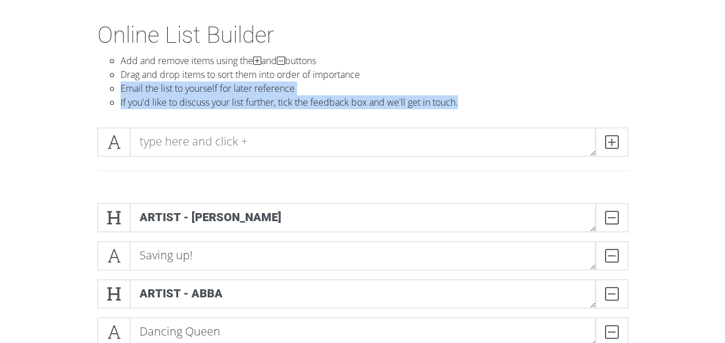
drag, startPoint x: 127, startPoint y: 151, endPoint x: 118, endPoint y: 91, distance: 60.6
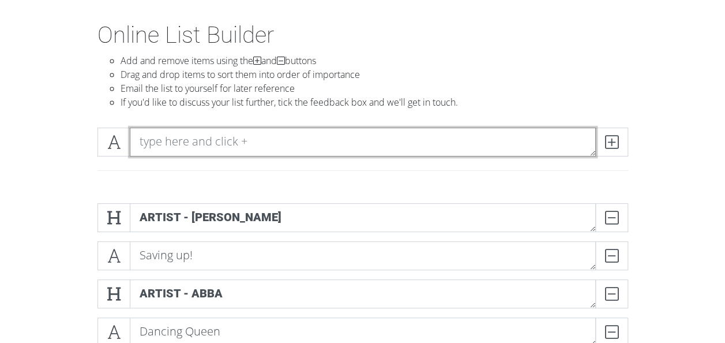
drag, startPoint x: 118, startPoint y: 91, endPoint x: 161, endPoint y: 151, distance: 73.5
click at [161, 151] on textarea at bounding box center [363, 141] width 466 height 29
type textarea "Feel This Moment (Feat. [PERSON_NAME]"
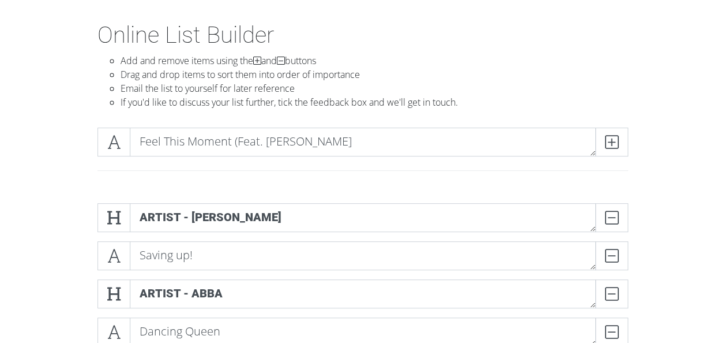
click at [619, 148] on span at bounding box center [611, 141] width 33 height 29
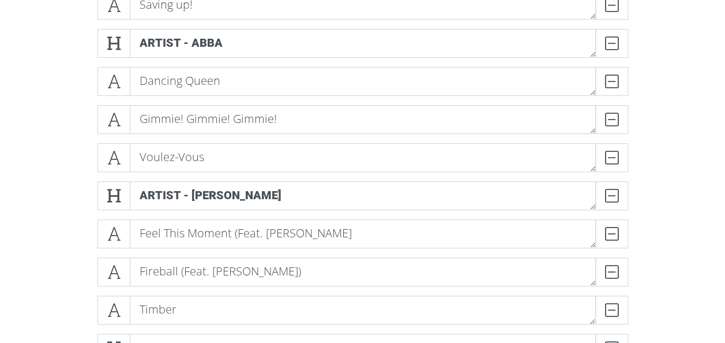
scroll to position [296, 0]
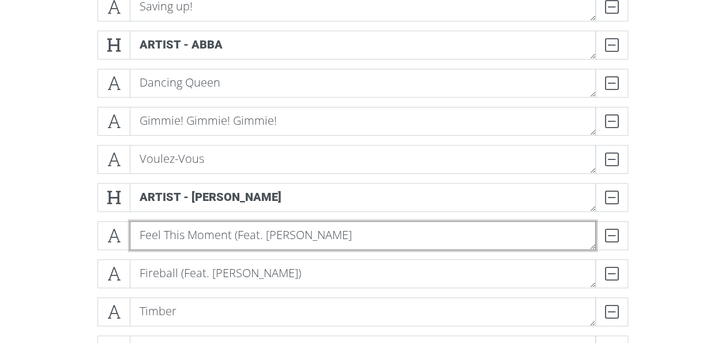
click at [362, 248] on textarea "Feel This Moment (Feat. [PERSON_NAME]" at bounding box center [363, 235] width 466 height 29
type textarea "Feel This Moment (Feat. [PERSON_NAME])"
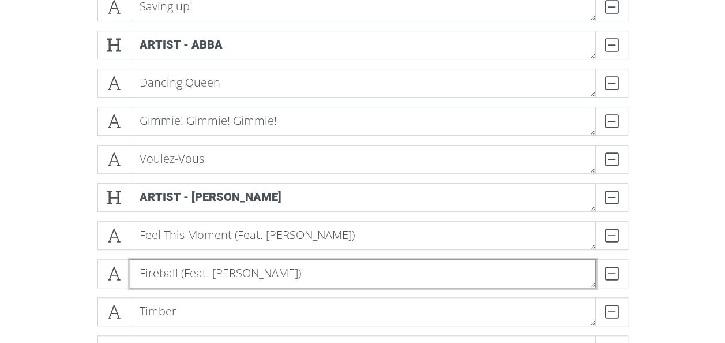
click at [376, 272] on textarea "Fireball (Feat. [PERSON_NAME])" at bounding box center [363, 273] width 466 height 29
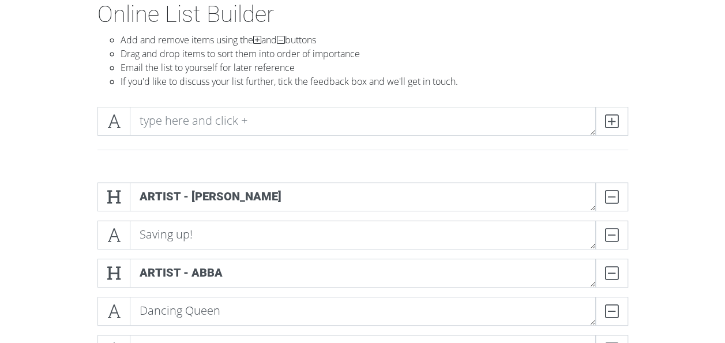
scroll to position [68, 0]
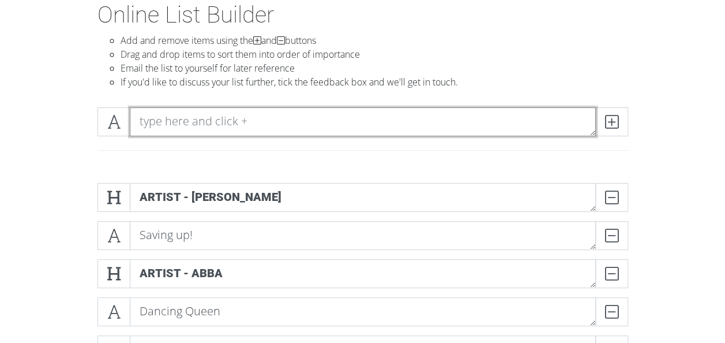
click at [204, 121] on textarea at bounding box center [363, 121] width 466 height 29
type textarea "Rhyme Dust"
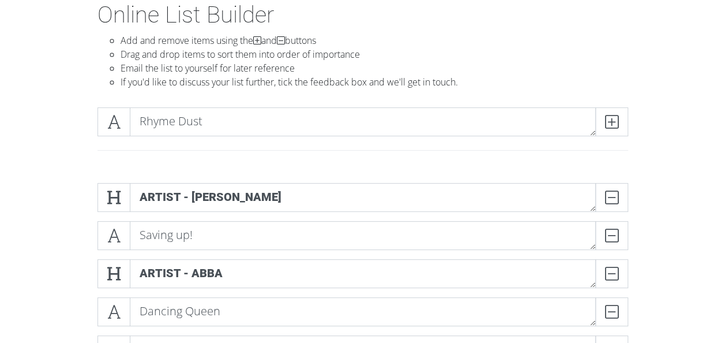
drag, startPoint x: 104, startPoint y: 118, endPoint x: 85, endPoint y: 126, distance: 21.0
click at [85, 126] on div "Rhyme Dust" at bounding box center [362, 136] width 657 height 76
drag, startPoint x: 114, startPoint y: 116, endPoint x: 129, endPoint y: 171, distance: 57.4
click at [129, 171] on div "Rhyme Dust" at bounding box center [362, 136] width 657 height 76
click at [612, 126] on icon at bounding box center [611, 122] width 13 height 12
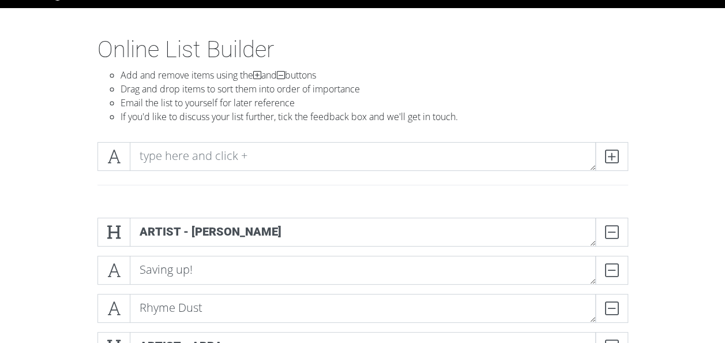
scroll to position [31, 0]
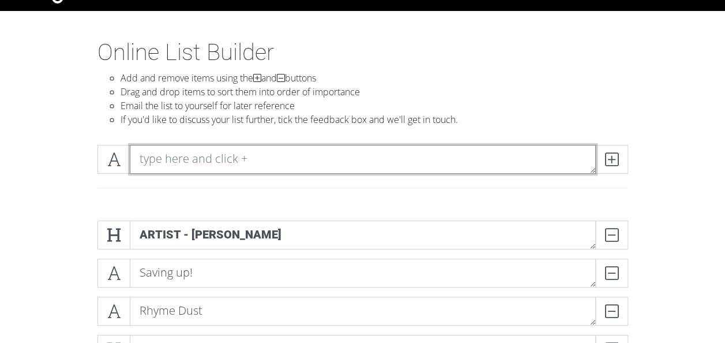
click at [161, 164] on textarea at bounding box center [363, 159] width 466 height 29
type textarea "Mammia Mia"
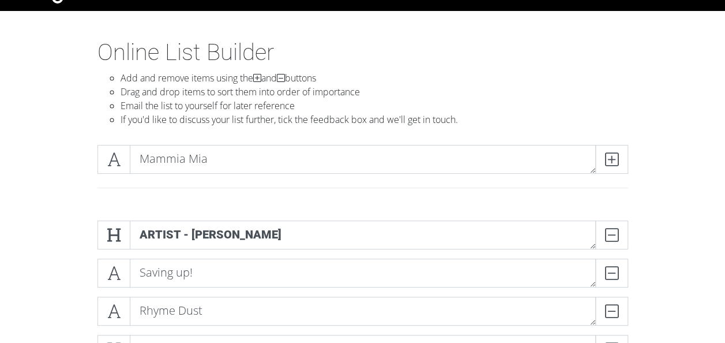
click at [608, 162] on icon at bounding box center [611, 159] width 13 height 12
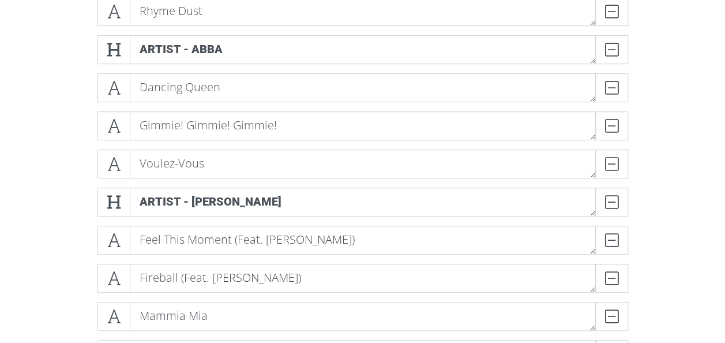
scroll to position [330, 0]
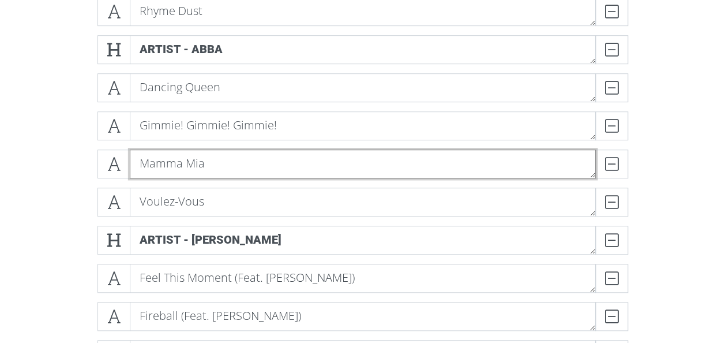
type textarea "Mamma Mia"
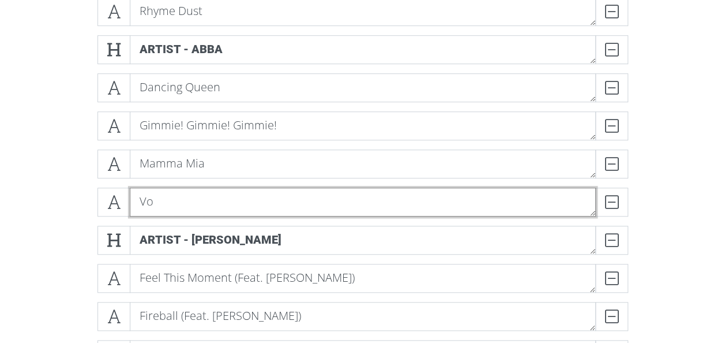
type textarea "V"
type textarea "[GEOGRAPHIC_DATA]"
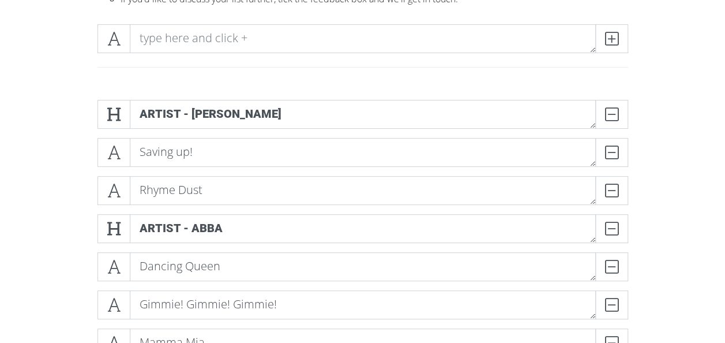
scroll to position [101, 0]
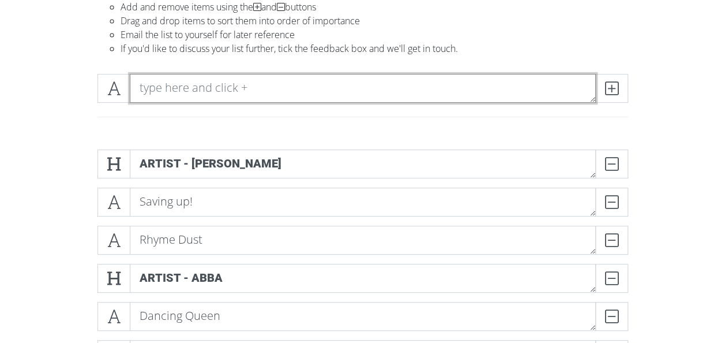
click at [215, 78] on textarea at bounding box center [363, 88] width 466 height 29
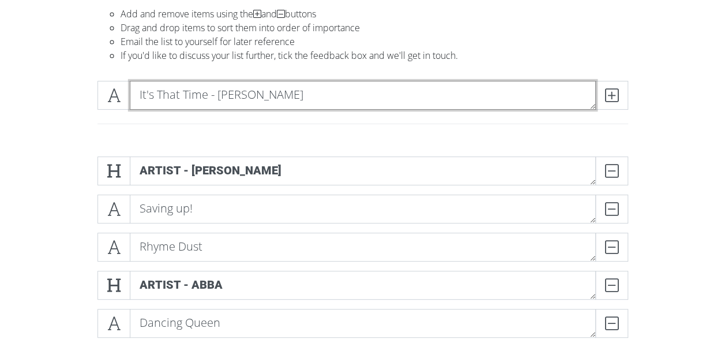
scroll to position [93, 0]
type textarea "It's That Time"
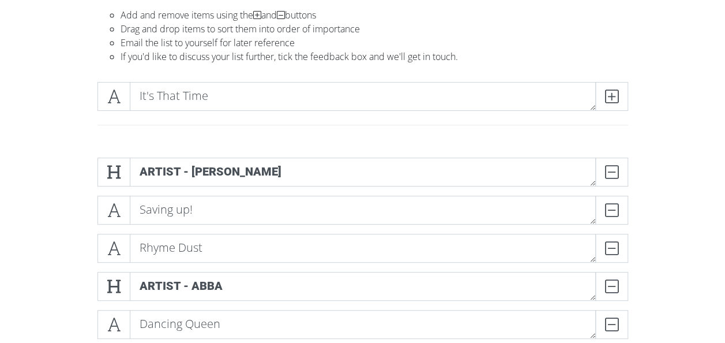
click at [613, 103] on span at bounding box center [611, 96] width 33 height 29
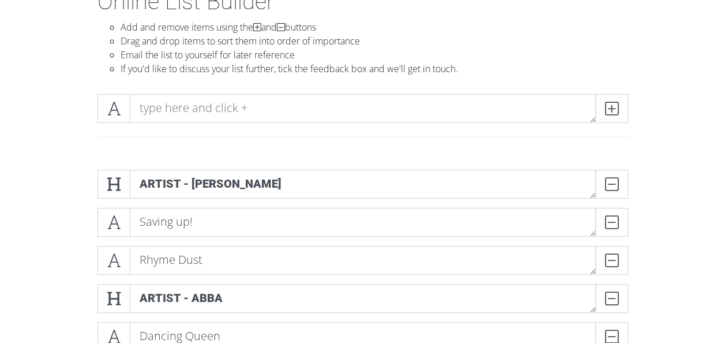
scroll to position [88, 0]
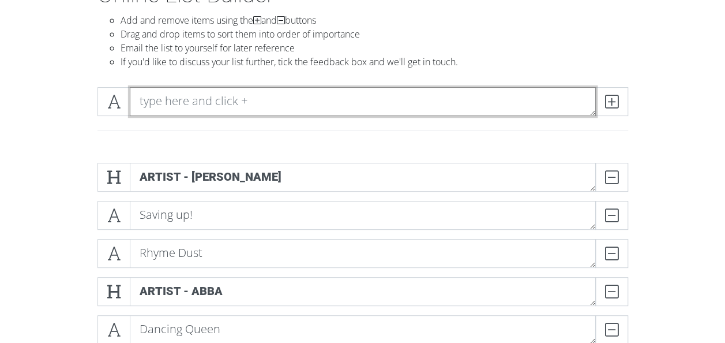
click at [174, 104] on textarea at bounding box center [363, 101] width 466 height 29
type textarea "ARTIST - [PERSON_NAME]"
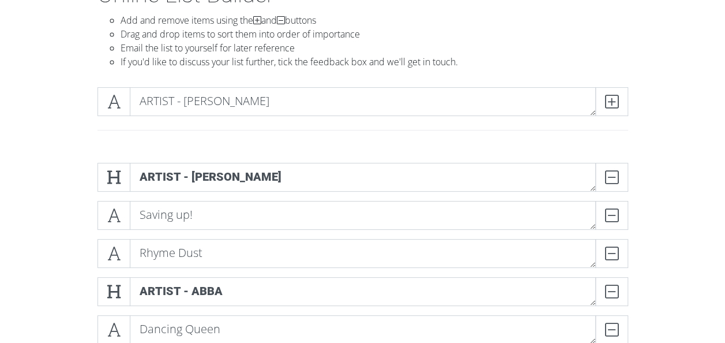
click at [120, 98] on span at bounding box center [113, 101] width 33 height 29
click at [618, 105] on icon at bounding box center [611, 102] width 13 height 12
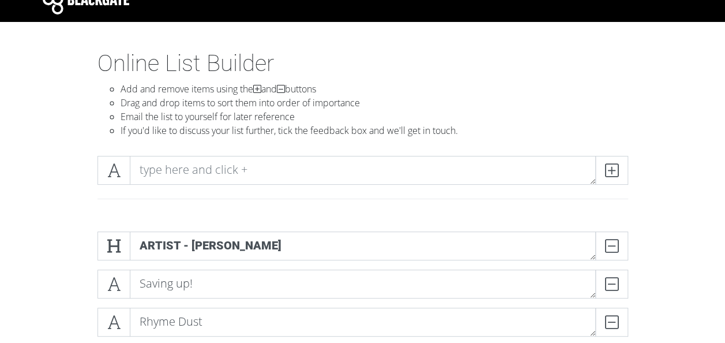
scroll to position [0, 0]
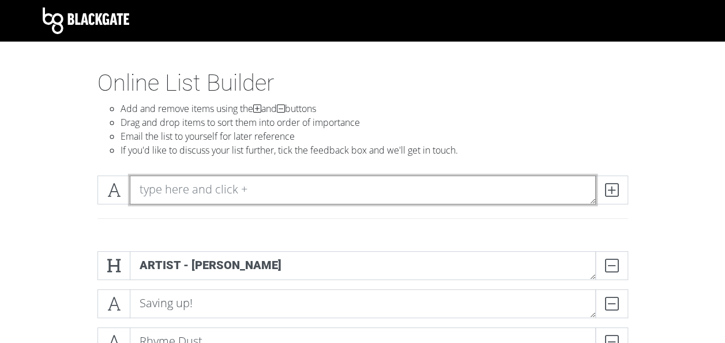
click at [149, 203] on textarea at bounding box center [363, 189] width 466 height 29
type textarea "You Little Beauty"
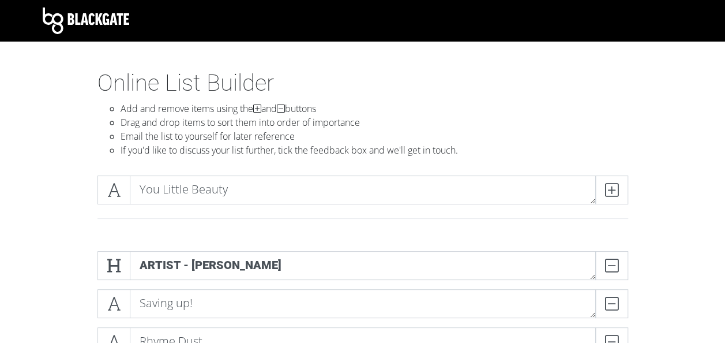
click at [618, 196] on span at bounding box center [611, 189] width 33 height 29
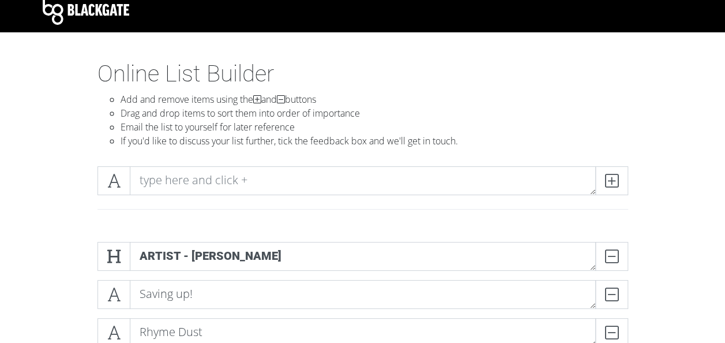
scroll to position [7, 0]
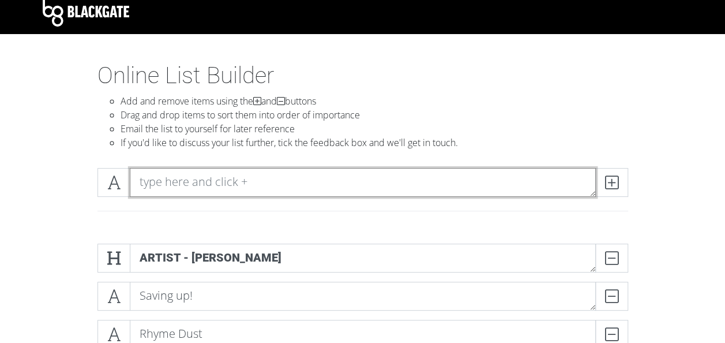
click at [299, 187] on textarea at bounding box center [363, 182] width 466 height 29
type textarea "Let Me Think About It Again - Showtek, [PERSON_NAME]"
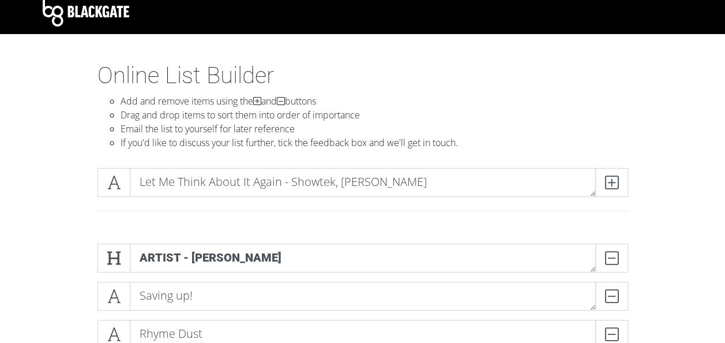
click at [613, 176] on icon at bounding box center [611, 182] width 13 height 12
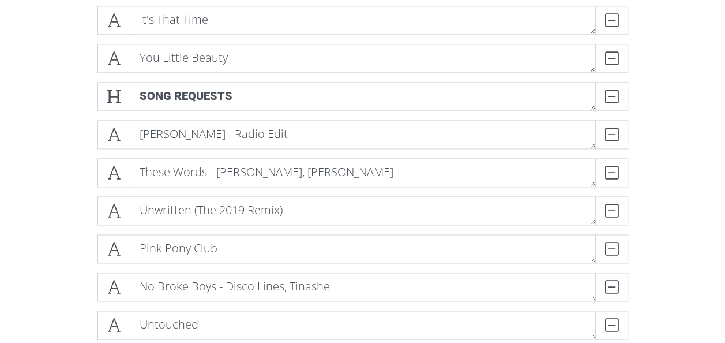
scroll to position [683, 0]
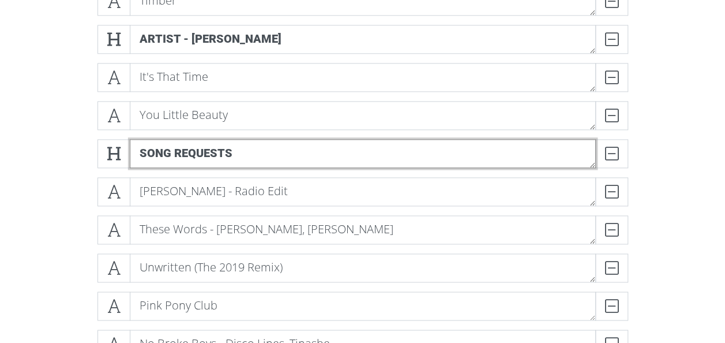
click at [245, 147] on textarea "Song Requests" at bounding box center [363, 153] width 466 height 29
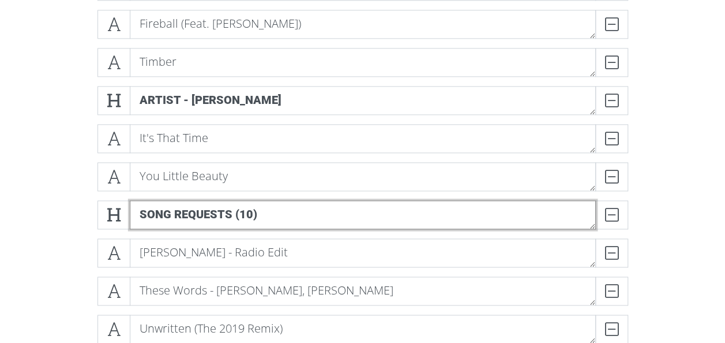
scroll to position [625, 0]
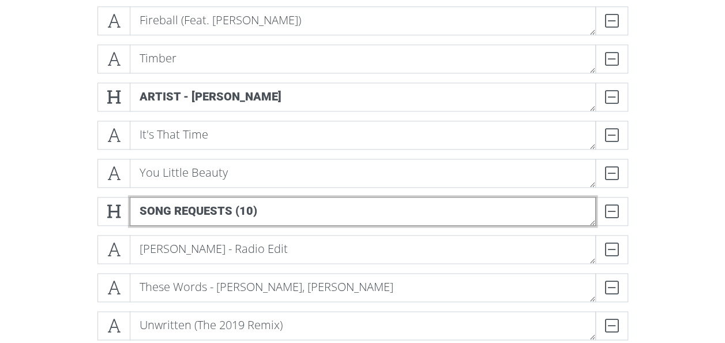
type textarea "Song Requests (10)"
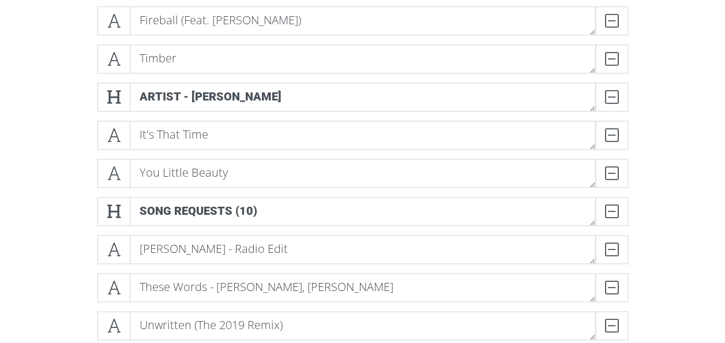
click at [60, 240] on div "ARTIST - [PERSON_NAME] Saving up! DELETE Rhyme Dust DELETE Artist - [PERSON_NAM…" at bounding box center [362, 273] width 657 height 1313
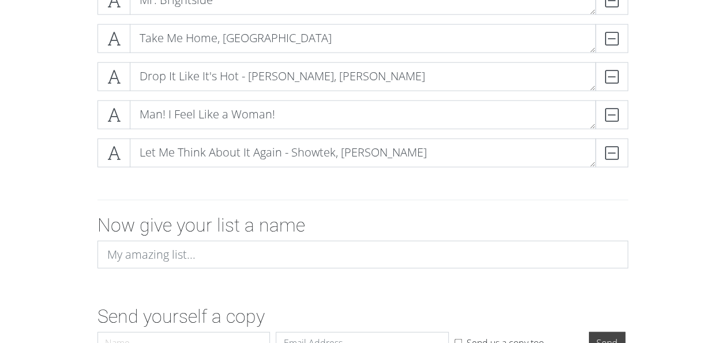
scroll to position [1368, 0]
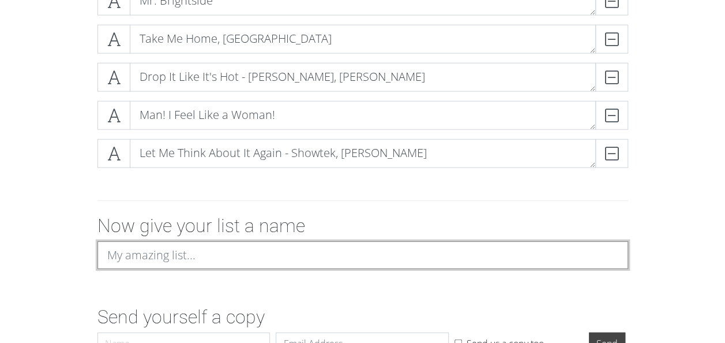
click at [146, 245] on input at bounding box center [362, 255] width 531 height 28
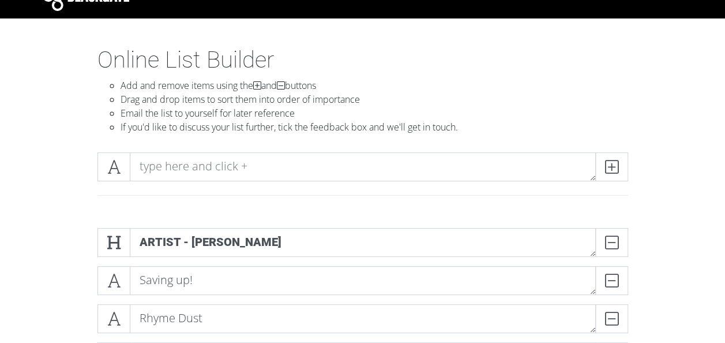
scroll to position [18, 0]
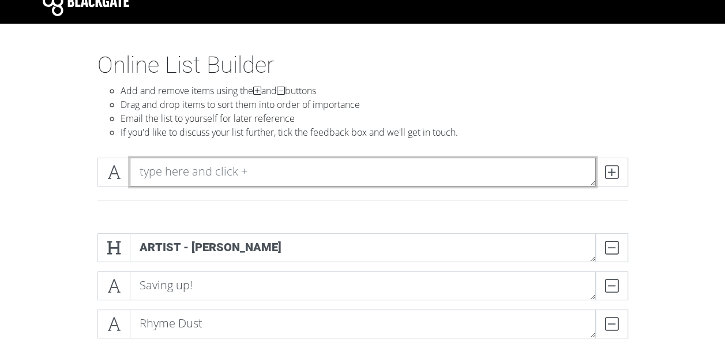
click at [181, 168] on textarea at bounding box center [363, 171] width 466 height 29
type textarea "C"
type textarea "Classics that could be in rotation"
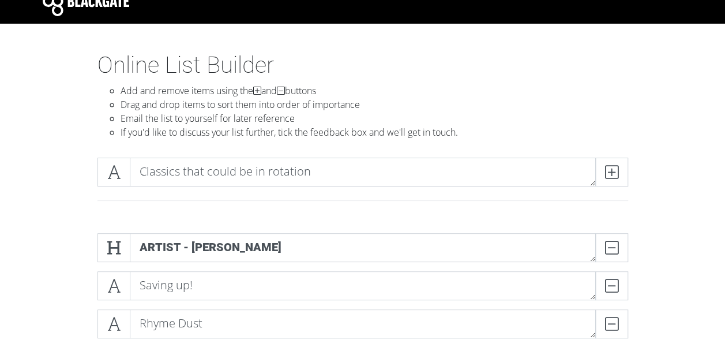
click at [118, 172] on icon at bounding box center [113, 172] width 13 height 12
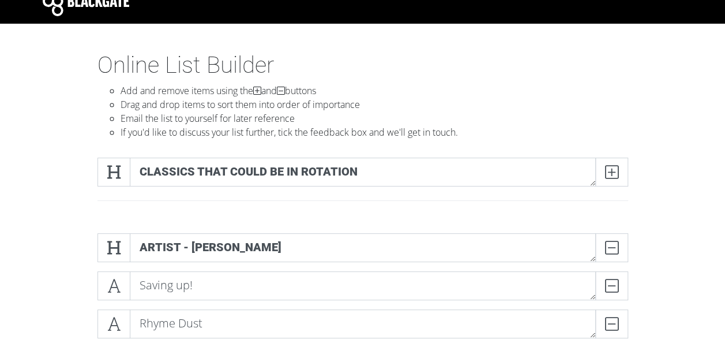
drag, startPoint x: 123, startPoint y: 181, endPoint x: 60, endPoint y: 151, distance: 69.9
click at [60, 151] on div "Classics that could be in rotation" at bounding box center [362, 186] width 657 height 76
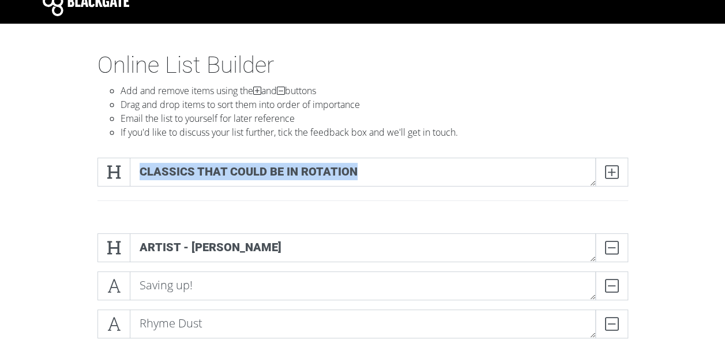
drag, startPoint x: 115, startPoint y: 164, endPoint x: 302, endPoint y: 236, distance: 200.3
click at [621, 172] on span at bounding box center [611, 171] width 33 height 29
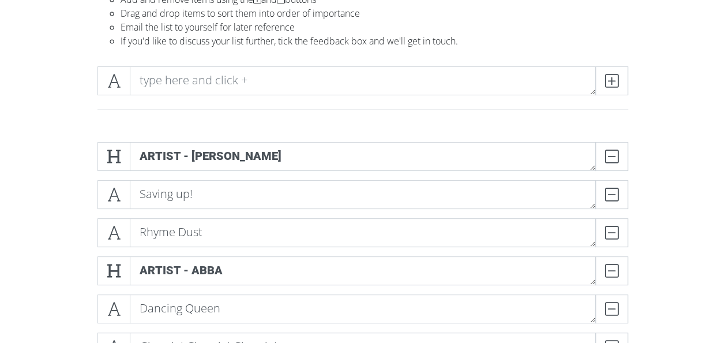
scroll to position [0, 0]
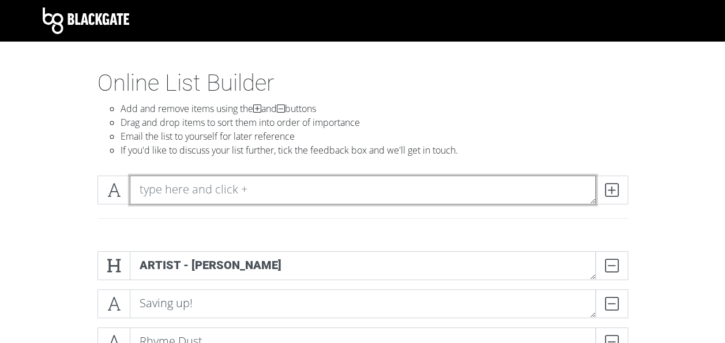
click at [171, 182] on textarea at bounding box center [363, 189] width 466 height 29
type textarea "[PERSON_NAME] (Feat. [PERSON_NAME])"
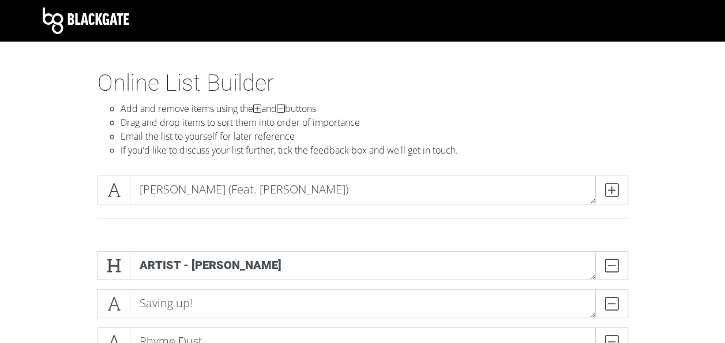
drag, startPoint x: 611, startPoint y: 198, endPoint x: 474, endPoint y: 209, distance: 137.7
click at [474, 209] on div "[PERSON_NAME] (Feat. [PERSON_NAME])" at bounding box center [363, 194] width 536 height 38
click at [614, 189] on icon at bounding box center [611, 190] width 13 height 12
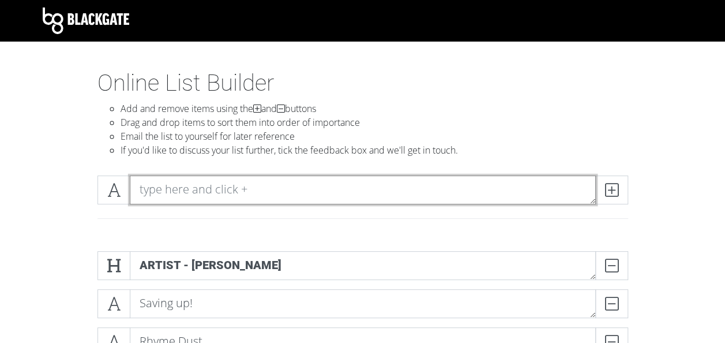
click at [392, 183] on textarea at bounding box center [363, 189] width 466 height 29
type textarea "Mr. Vain"
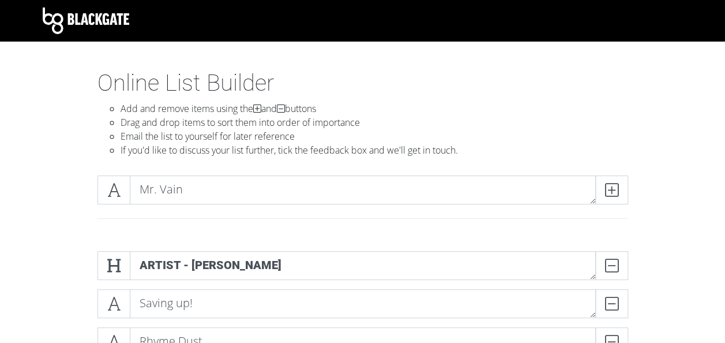
click at [615, 190] on icon at bounding box center [611, 190] width 13 height 12
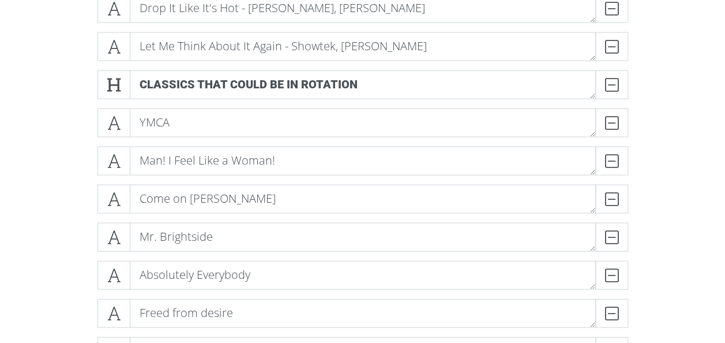
scroll to position [1107, 0]
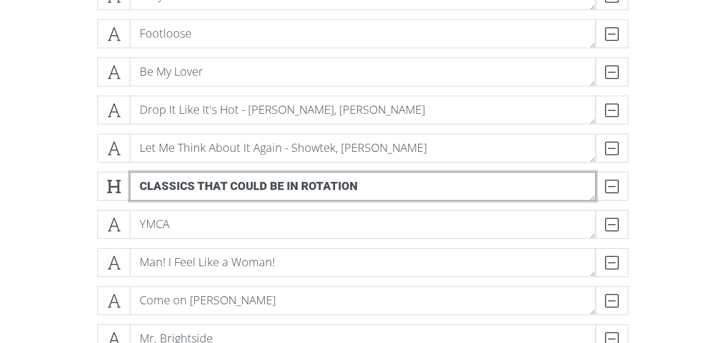
click at [198, 181] on textarea "Classics that could be in rotation" at bounding box center [363, 186] width 466 height 29
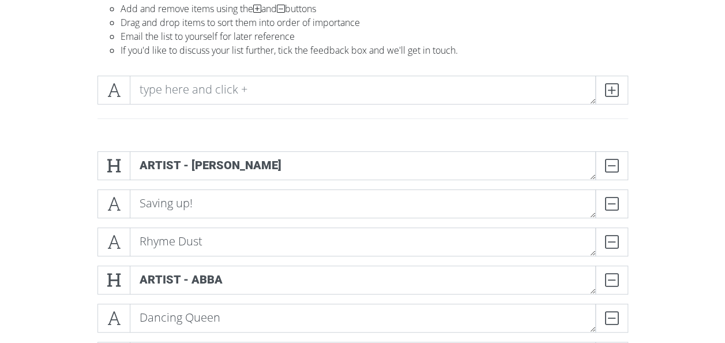
scroll to position [0, 0]
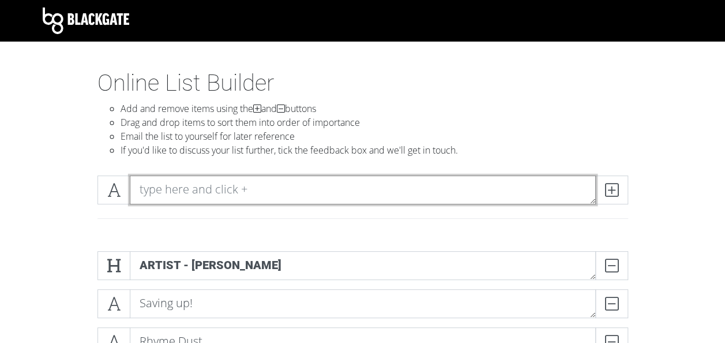
click at [183, 191] on textarea at bounding box center [363, 189] width 466 height 29
type textarea "September"
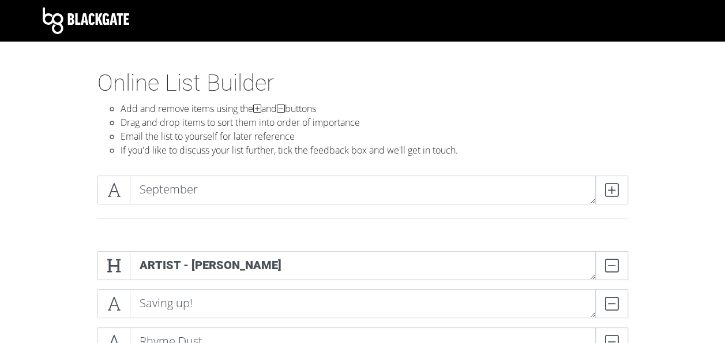
click at [619, 194] on span at bounding box center [611, 189] width 33 height 29
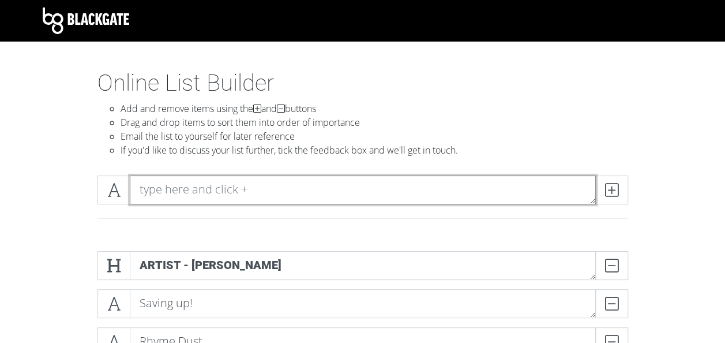
click at [197, 182] on textarea at bounding box center [363, 189] width 466 height 29
type textarea "C"
type textarea "Wagon Wheel"
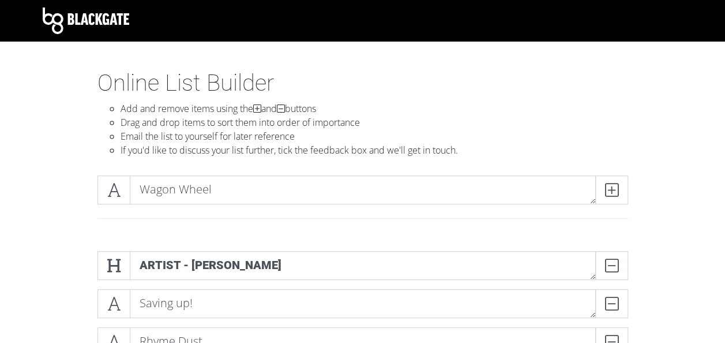
click at [616, 191] on icon at bounding box center [611, 190] width 13 height 12
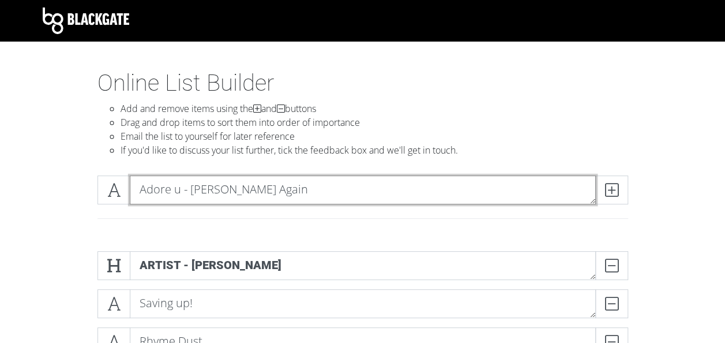
type textarea "Adore u - [PERSON_NAME] Again"
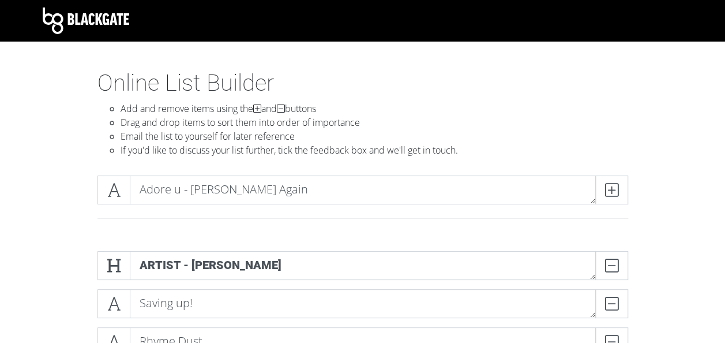
drag, startPoint x: 607, startPoint y: 190, endPoint x: 469, endPoint y: 215, distance: 139.5
click at [469, 215] on div at bounding box center [363, 218] width 548 height 10
click at [625, 198] on span at bounding box center [611, 189] width 33 height 29
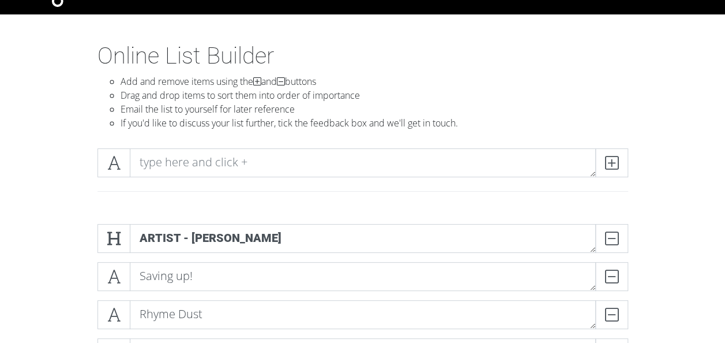
scroll to position [13, 0]
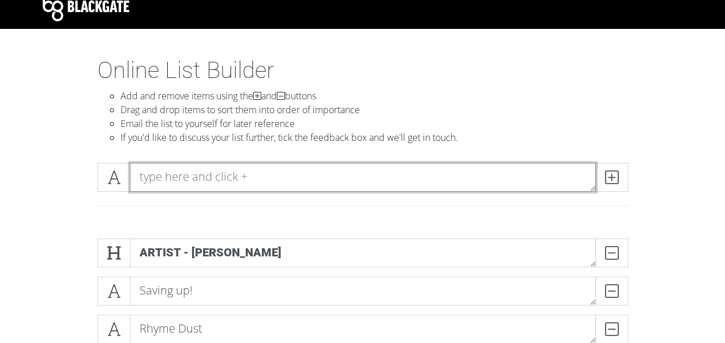
click at [171, 170] on textarea at bounding box center [363, 177] width 466 height 29
type textarea "I'm Still Standing"
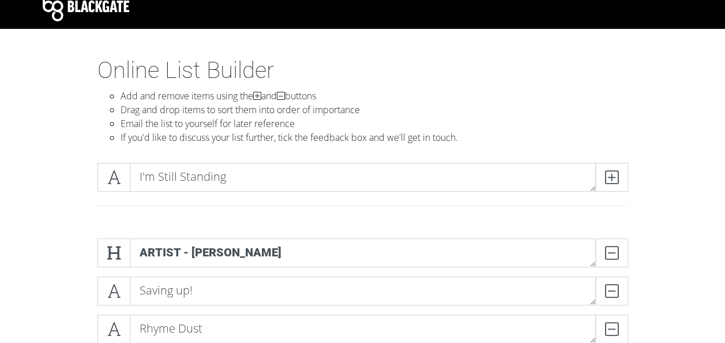
click at [611, 172] on icon at bounding box center [611, 177] width 13 height 12
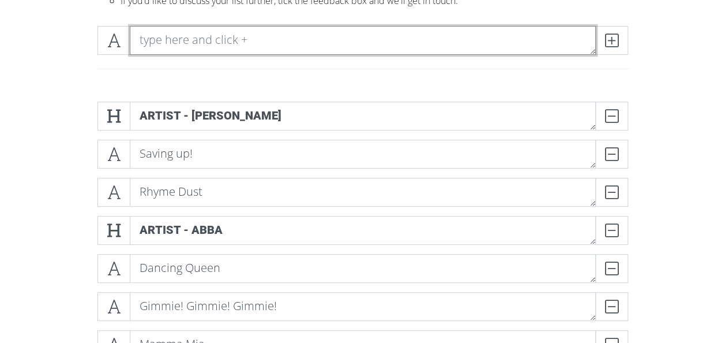
scroll to position [0, 0]
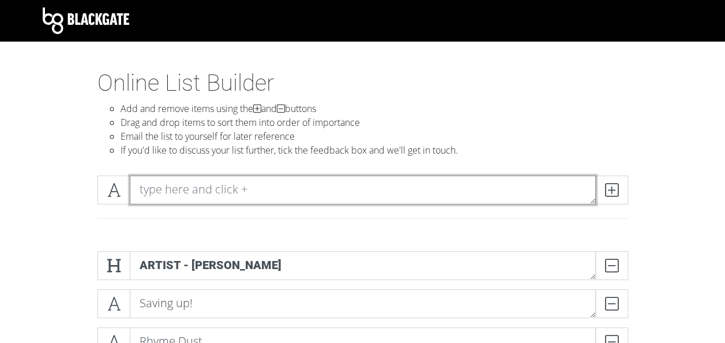
click at [162, 188] on textarea at bounding box center [363, 189] width 466 height 29
type textarea "Don't Stop Me Now - QUEEN."
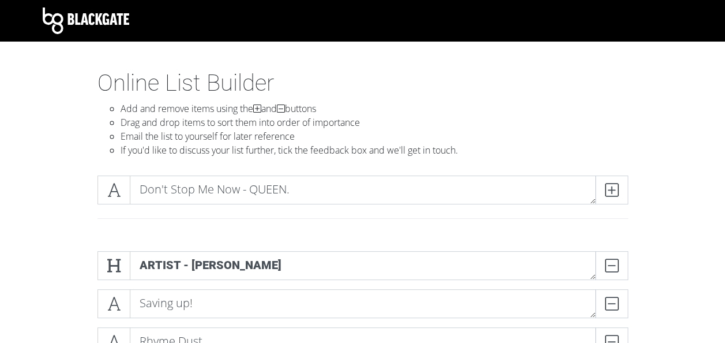
click at [611, 187] on icon at bounding box center [611, 190] width 13 height 12
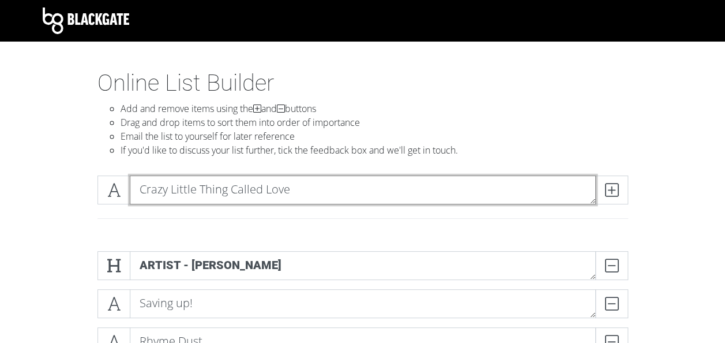
type textarea "Crazy Little Thing Called Love"
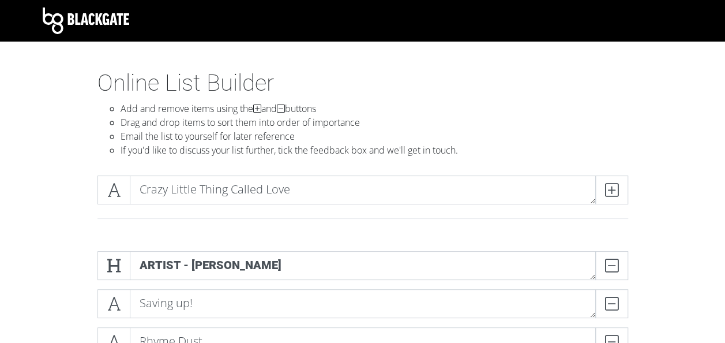
click at [617, 194] on icon at bounding box center [611, 190] width 13 height 12
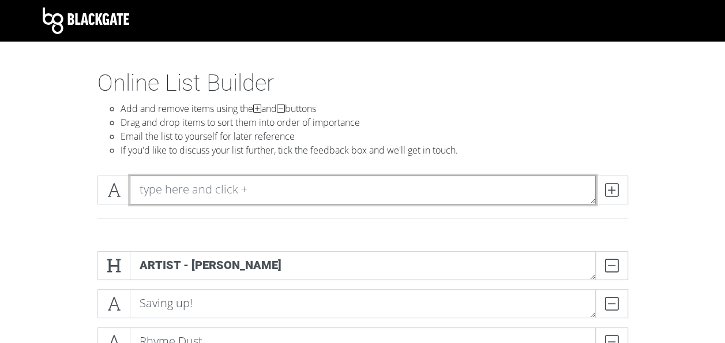
type textarea "Q"
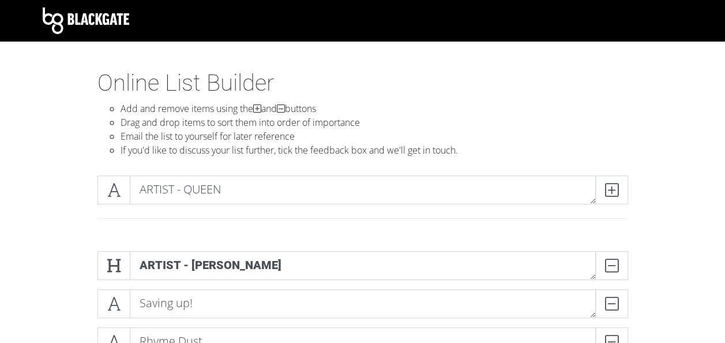
click at [104, 189] on span at bounding box center [113, 189] width 33 height 29
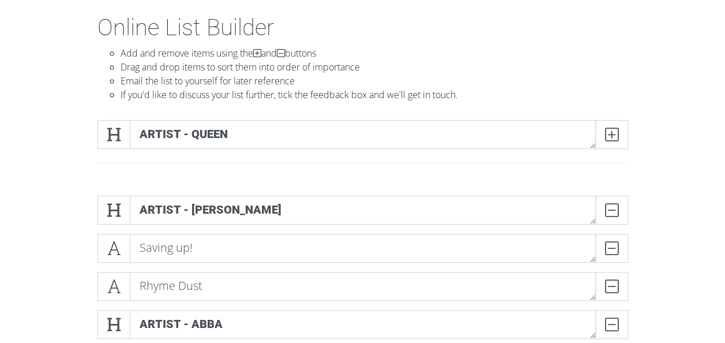
scroll to position [59, 0]
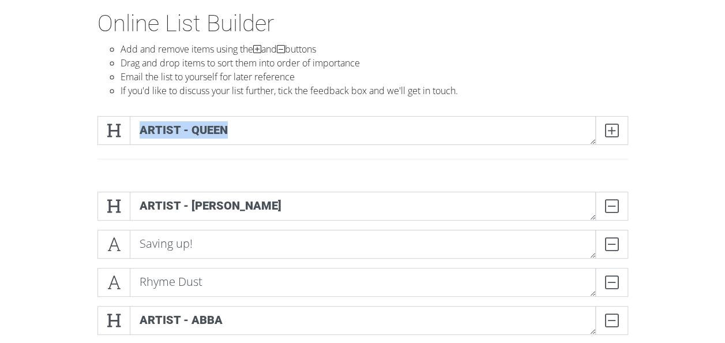
drag, startPoint x: 104, startPoint y: 134, endPoint x: 107, endPoint y: 204, distance: 70.4
drag, startPoint x: 107, startPoint y: 204, endPoint x: 104, endPoint y: 133, distance: 71.0
click at [104, 133] on span at bounding box center [113, 130] width 33 height 29
click at [105, 130] on span at bounding box center [113, 130] width 33 height 29
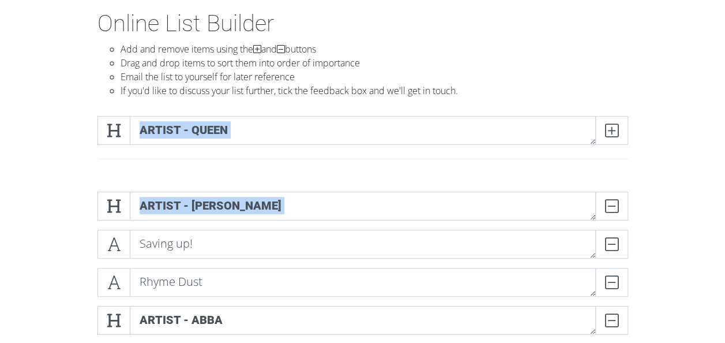
drag, startPoint x: 108, startPoint y: 130, endPoint x: 244, endPoint y: 250, distance: 181.0
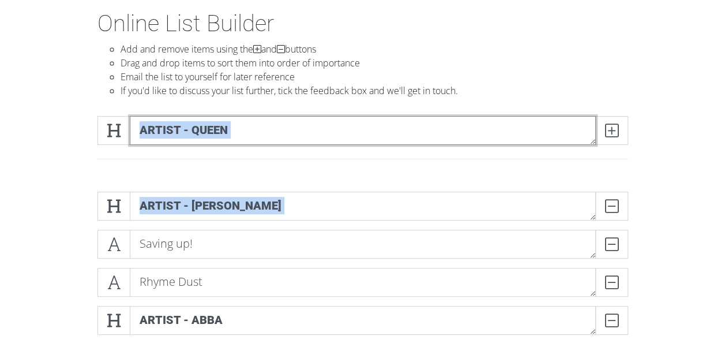
click at [283, 122] on textarea "ARTIST - QUEEN" at bounding box center [363, 130] width 466 height 29
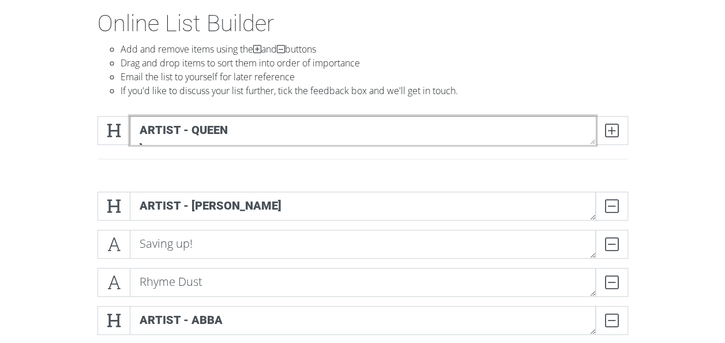
scroll to position [0, 0]
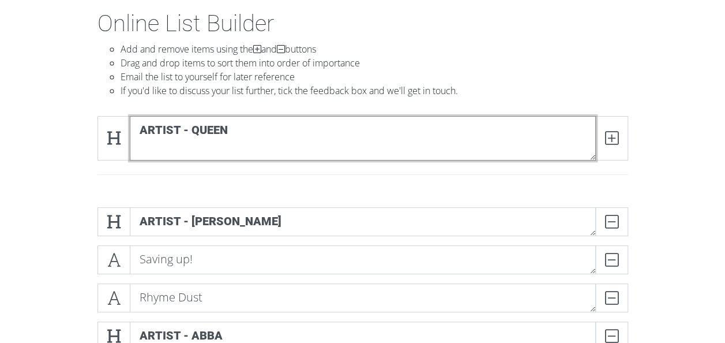
type textarea "ARTIST - QUEEN"
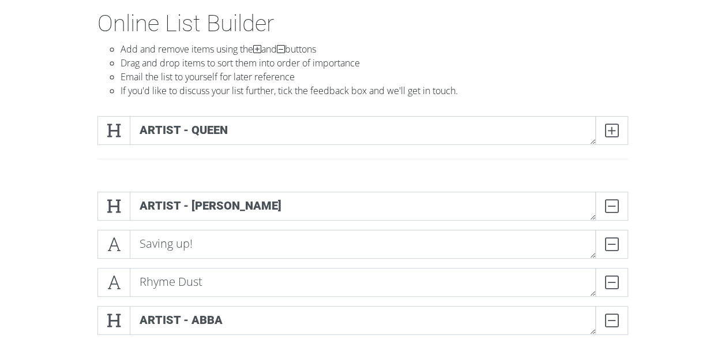
click at [621, 134] on span at bounding box center [611, 130] width 33 height 29
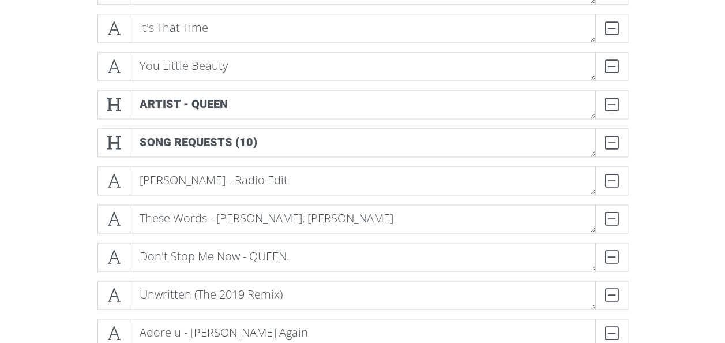
scroll to position [728, 0]
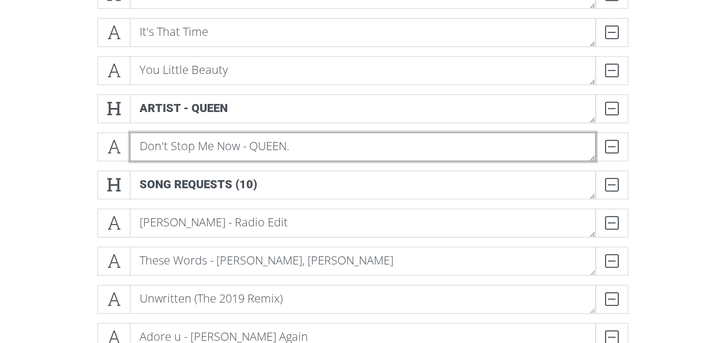
click at [291, 144] on textarea "Don't Stop Me Now - QUEEN." at bounding box center [363, 146] width 466 height 29
type textarea "Don't Stop Me Now"
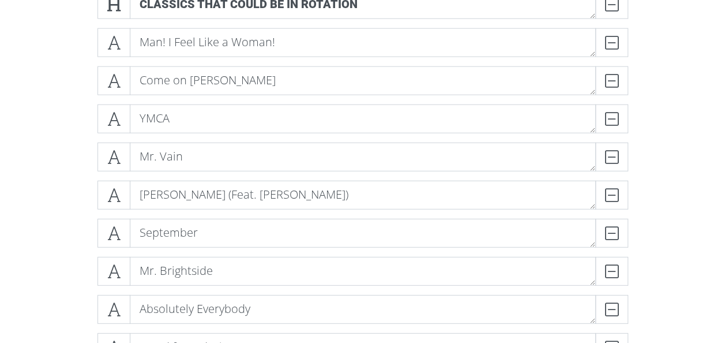
scroll to position [1824, 0]
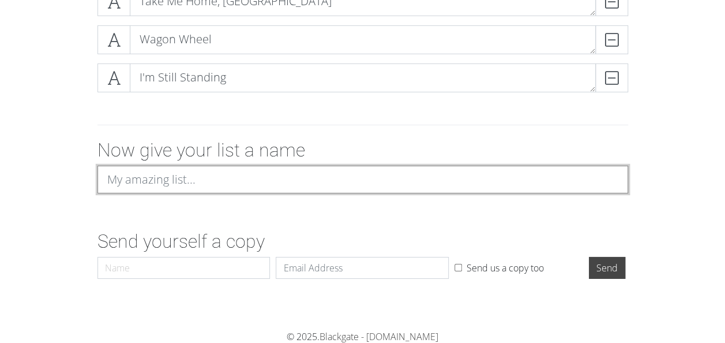
click at [222, 185] on input at bounding box center [362, 180] width 531 height 28
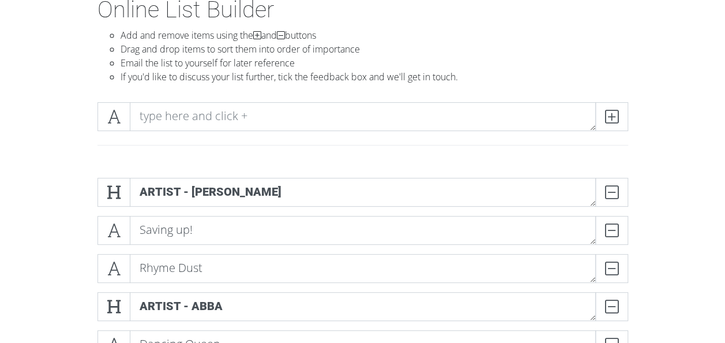
scroll to position [0, 0]
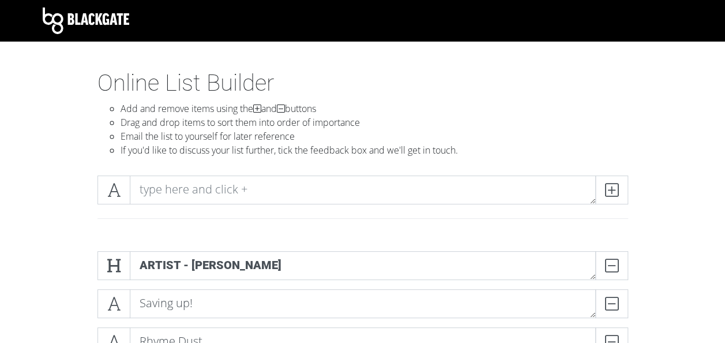
type input "Wedding DJ Song Requests"
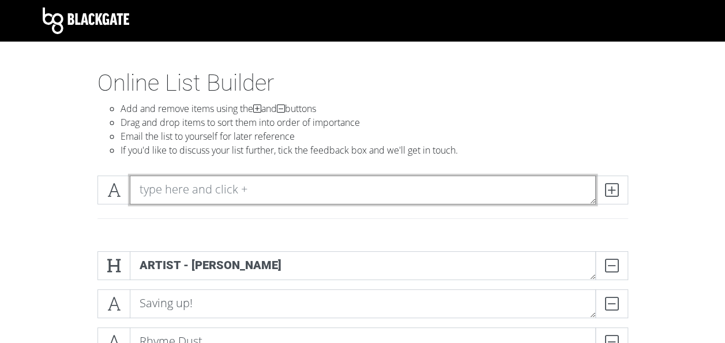
click at [163, 190] on textarea at bounding box center [363, 189] width 466 height 29
type textarea "Call on Me"
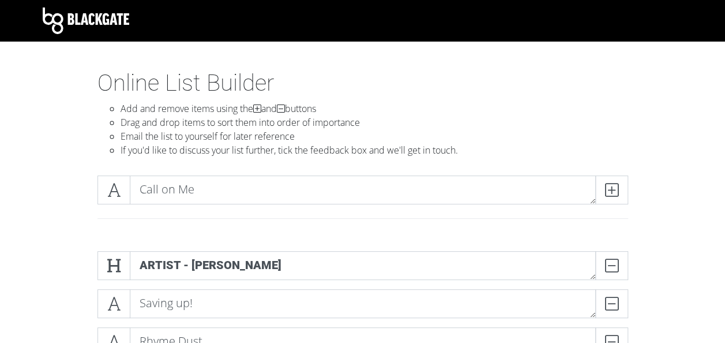
click at [617, 191] on icon at bounding box center [611, 190] width 13 height 12
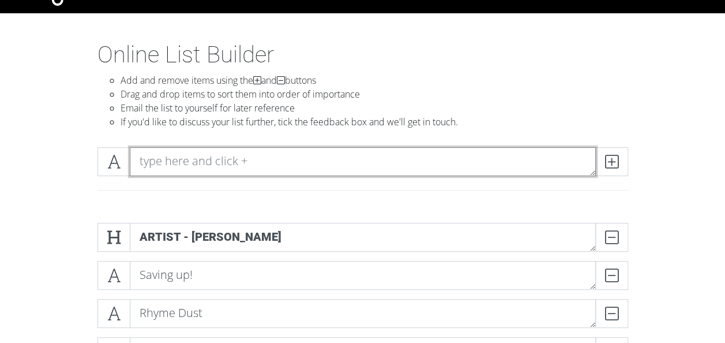
scroll to position [29, 0]
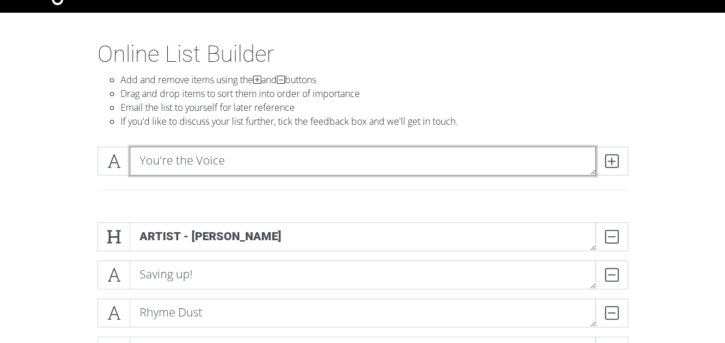
click at [329, 154] on textarea "You're the Voice" at bounding box center [363, 160] width 466 height 29
type textarea "You're the Voice - [PERSON_NAME]"
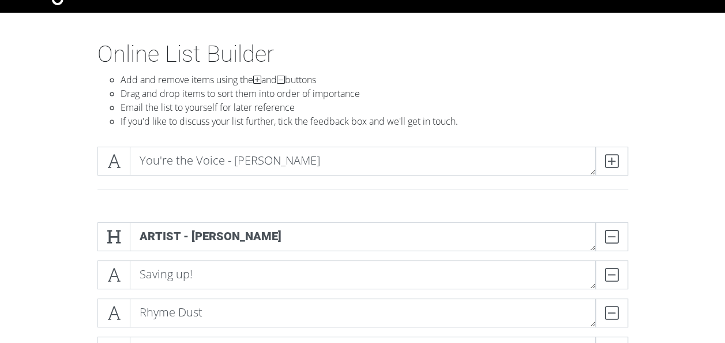
click at [621, 157] on span at bounding box center [611, 160] width 33 height 29
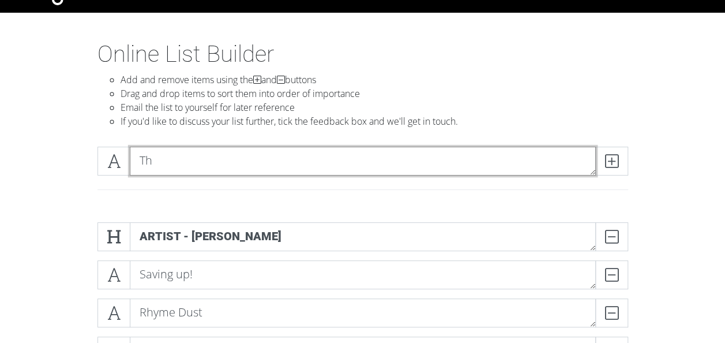
type textarea "T"
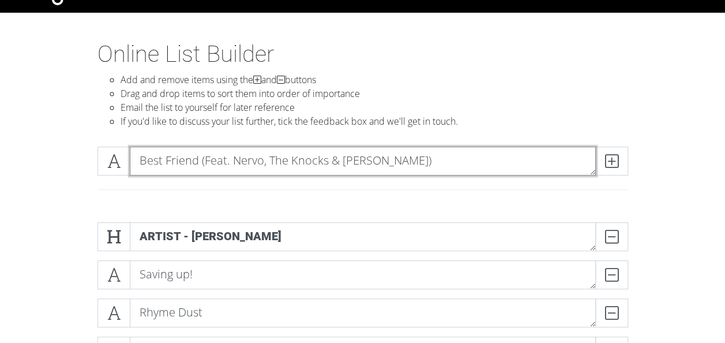
type textarea "Best Friend (Feat. Nervo, The Knocks & [PERSON_NAME])"
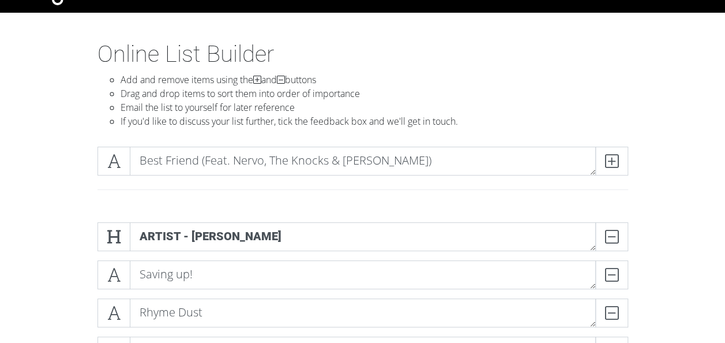
click at [614, 163] on icon at bounding box center [611, 161] width 13 height 12
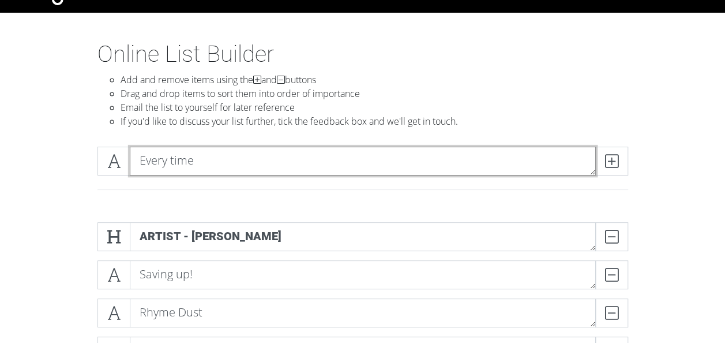
click at [224, 159] on textarea "Every time" at bounding box center [363, 160] width 466 height 29
type textarea "Everytime We Touch - [PERSON_NAME]."
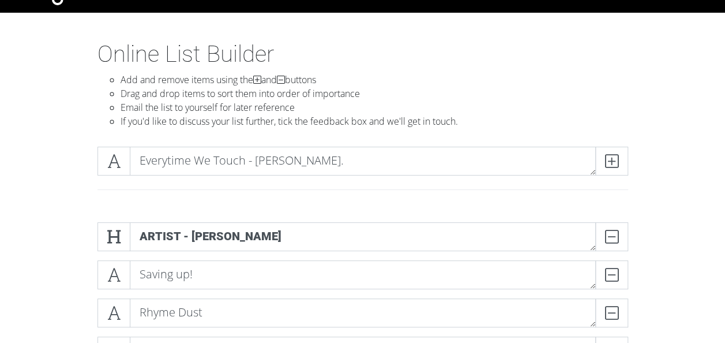
click at [608, 163] on icon at bounding box center [611, 161] width 13 height 12
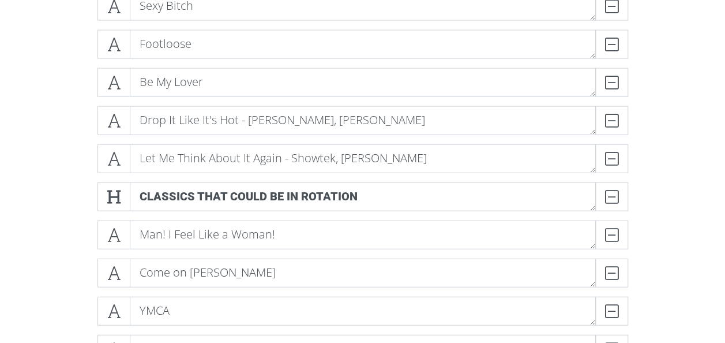
scroll to position [1248, 0]
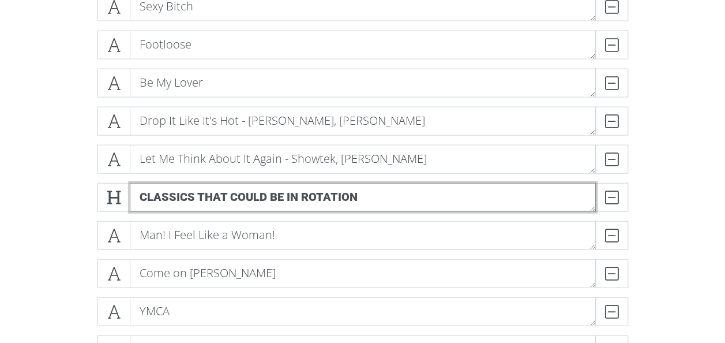
click at [359, 197] on textarea "Classics that could be in rotation" at bounding box center [363, 197] width 466 height 29
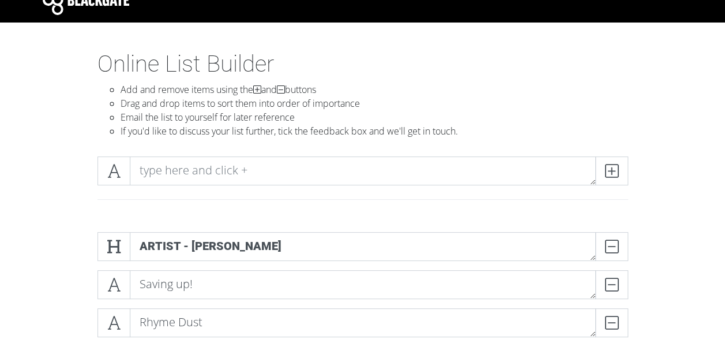
scroll to position [0, 0]
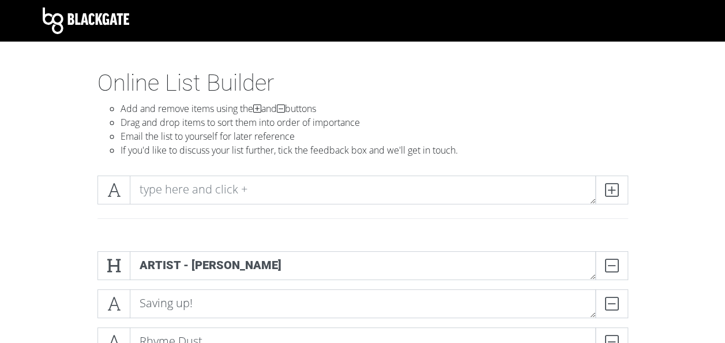
type textarea "Classics (That maybe already in mix)"
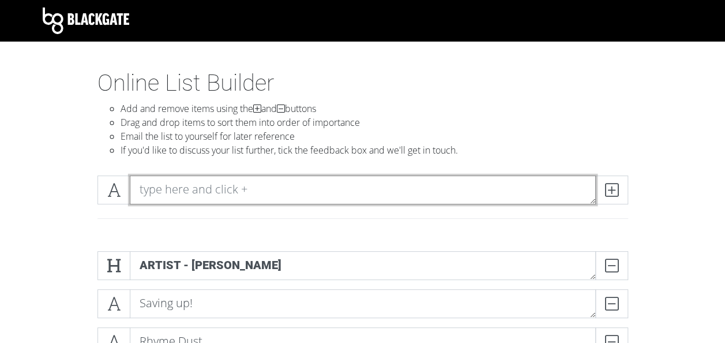
click at [163, 187] on textarea at bounding box center [363, 189] width 466 height 29
click at [178, 188] on textarea "Other requests" at bounding box center [363, 189] width 466 height 29
type textarea "Other Requests"
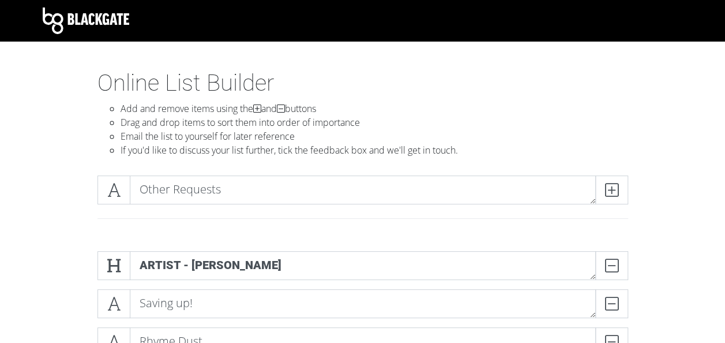
click at [110, 191] on icon at bounding box center [113, 190] width 13 height 12
click at [608, 189] on icon at bounding box center [611, 190] width 13 height 12
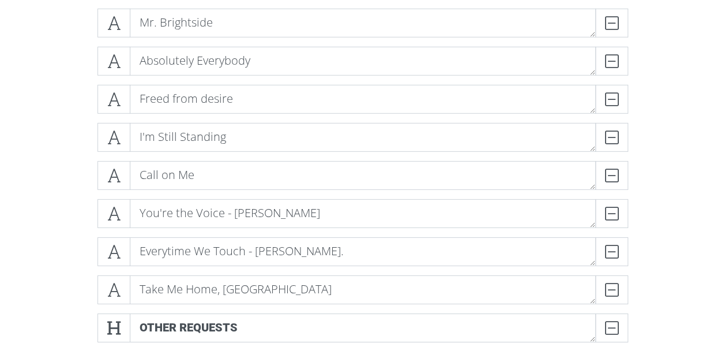
scroll to position [1705, 0]
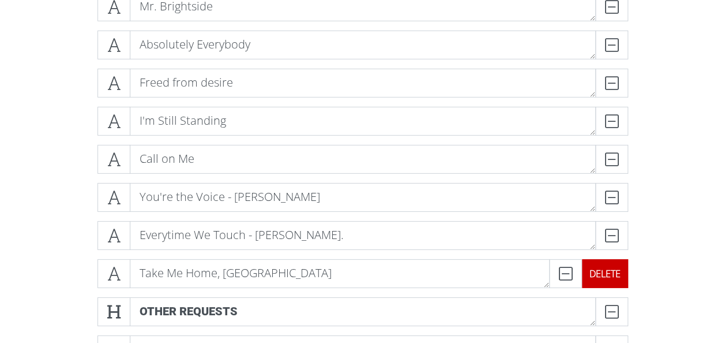
click at [609, 271] on div "DELETE" at bounding box center [605, 273] width 46 height 29
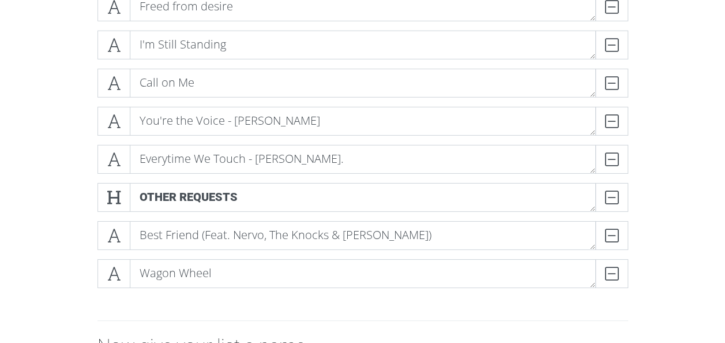
scroll to position [1780, 0]
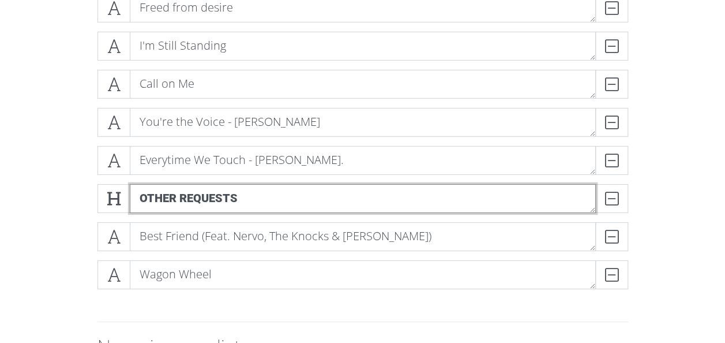
click at [250, 202] on textarea "Other Requests" at bounding box center [363, 198] width 466 height 29
type textarea "Other Requests from guests"
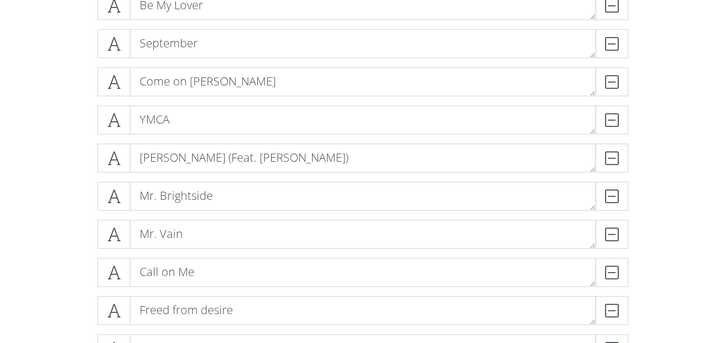
scroll to position [1475, 0]
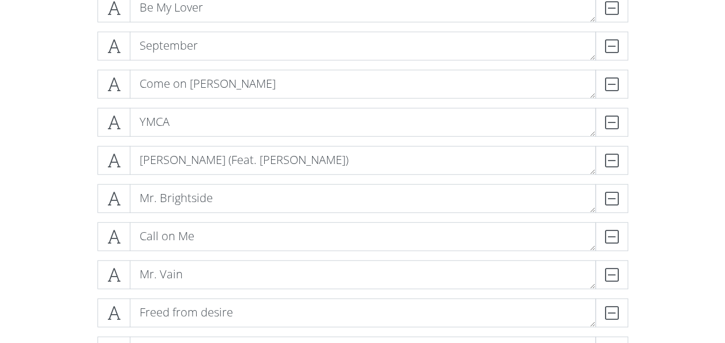
click at [121, 277] on span at bounding box center [113, 274] width 33 height 29
click at [114, 265] on span at bounding box center [113, 274] width 33 height 29
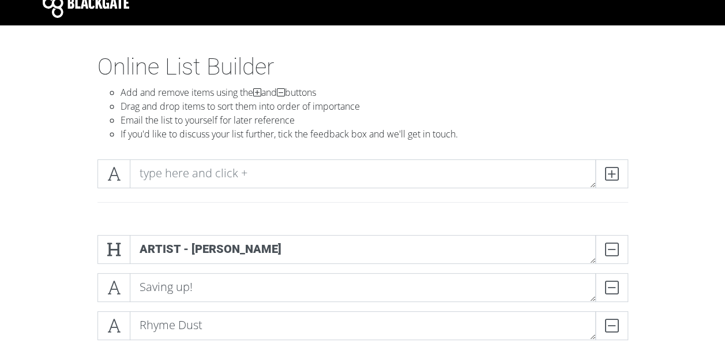
scroll to position [0, 0]
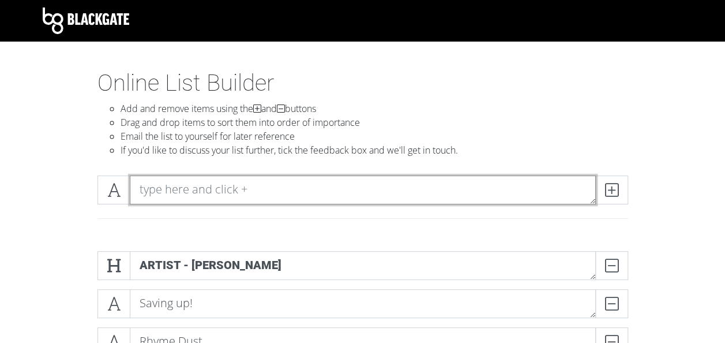
click at [148, 198] on textarea at bounding box center [363, 189] width 466 height 29
type textarea "Songs / artists not wanted"
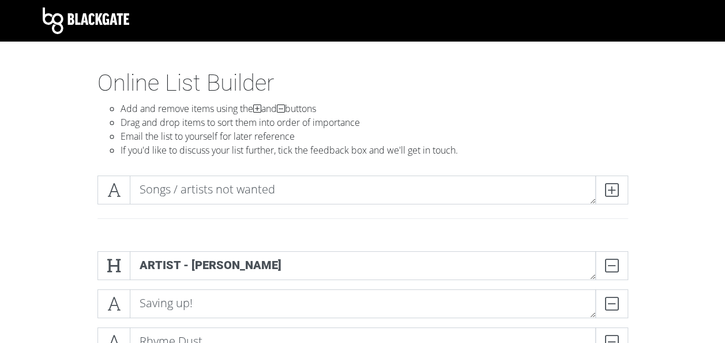
click at [118, 190] on icon at bounding box center [113, 190] width 13 height 12
click at [614, 193] on icon at bounding box center [611, 190] width 13 height 12
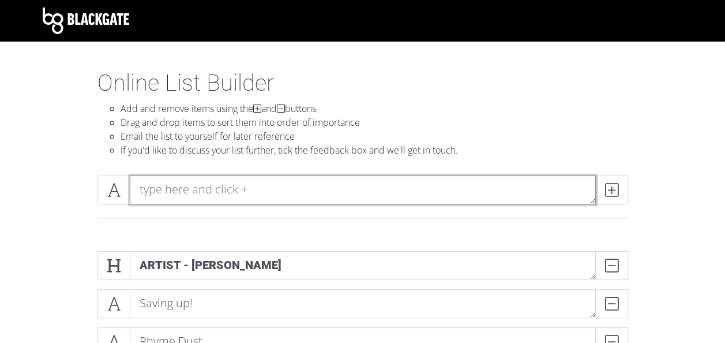
click at [249, 178] on textarea at bounding box center [363, 189] width 466 height 29
click at [217, 192] on textarea at bounding box center [363, 189] width 466 height 29
click at [173, 186] on textarea at bounding box center [363, 189] width 466 height 29
type textarea "Y"
type textarea "[PERSON_NAME]"
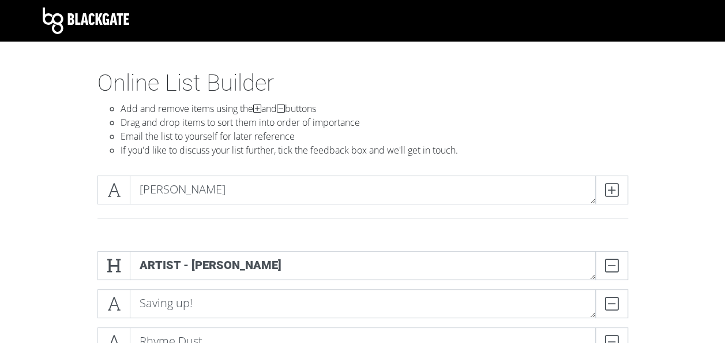
click at [612, 181] on span at bounding box center [611, 189] width 33 height 29
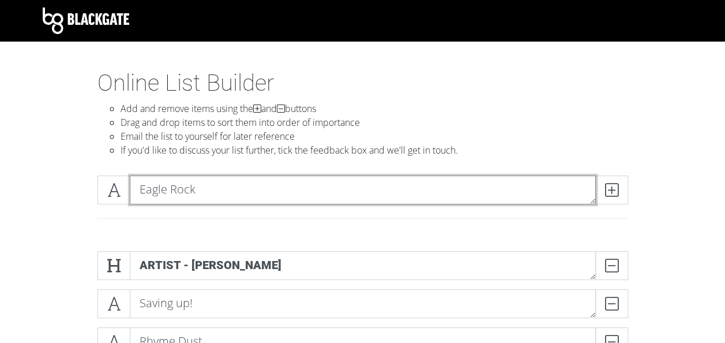
type textarea "Eagle Rock"
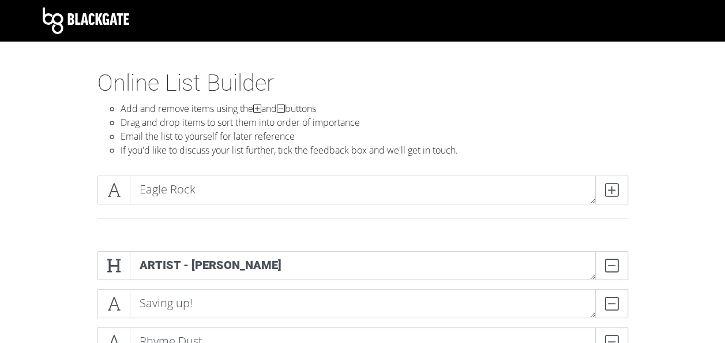
click at [617, 192] on icon at bounding box center [611, 190] width 13 height 12
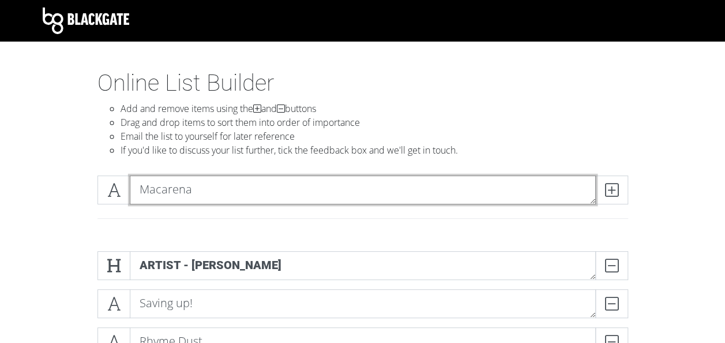
type textarea "Macarena"
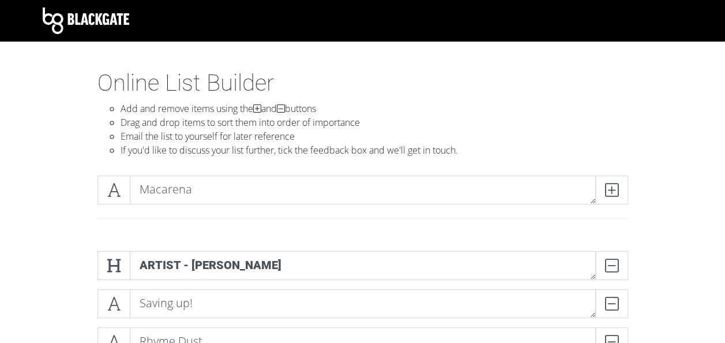
click at [614, 184] on icon at bounding box center [611, 190] width 13 height 12
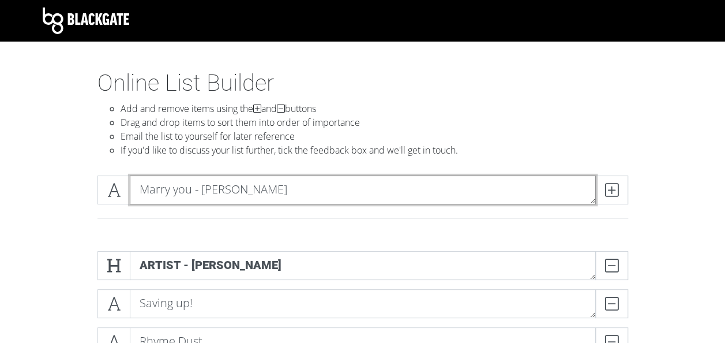
type textarea "Marry you - [PERSON_NAME]"
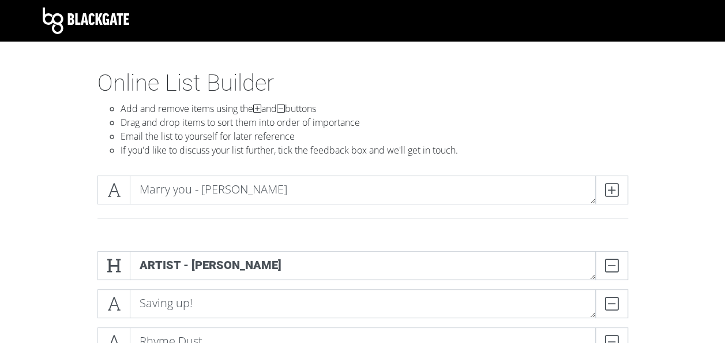
click at [612, 190] on icon at bounding box center [611, 190] width 13 height 12
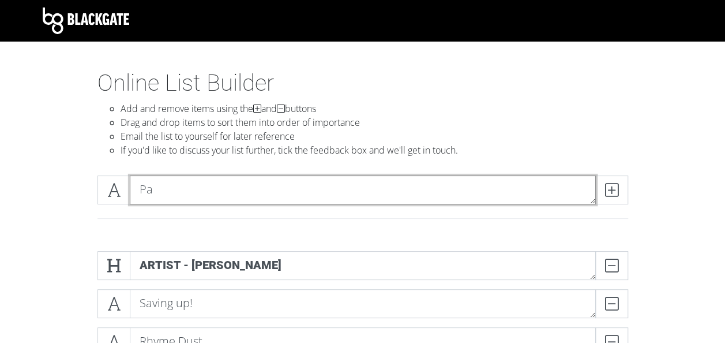
type textarea "P"
type textarea "Never Gonna Give You Up"
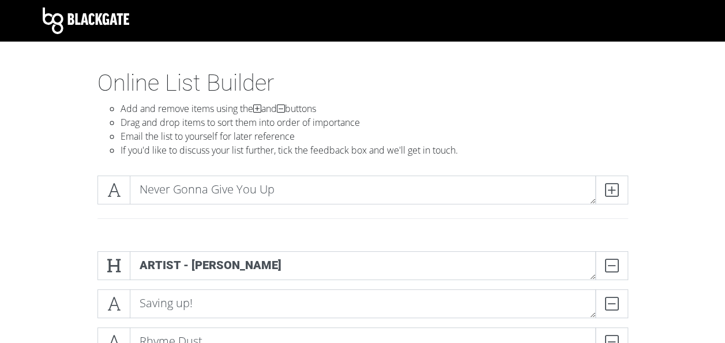
click at [618, 195] on span at bounding box center [611, 189] width 33 height 29
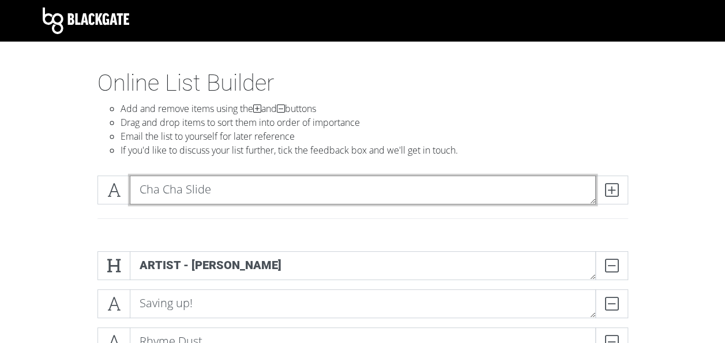
type textarea "Cha Cha Slide"
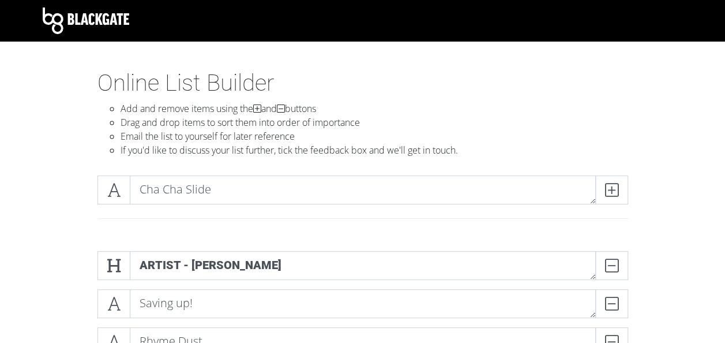
click at [599, 186] on span at bounding box center [611, 189] width 33 height 29
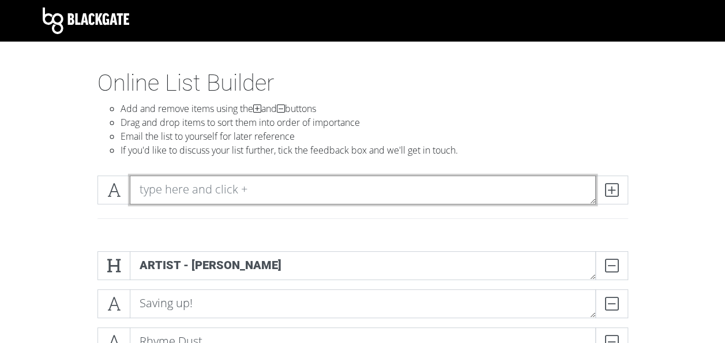
click at [239, 194] on textarea at bounding box center [363, 189] width 466 height 29
click at [355, 185] on textarea "Gangum Style" at bounding box center [363, 189] width 466 height 29
type textarea "Gangum Style"
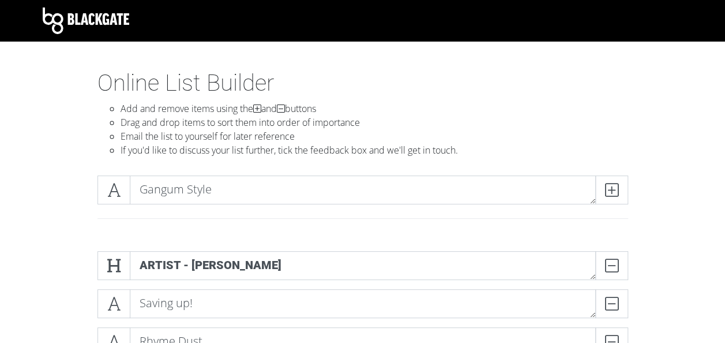
click at [620, 192] on span at bounding box center [611, 189] width 33 height 29
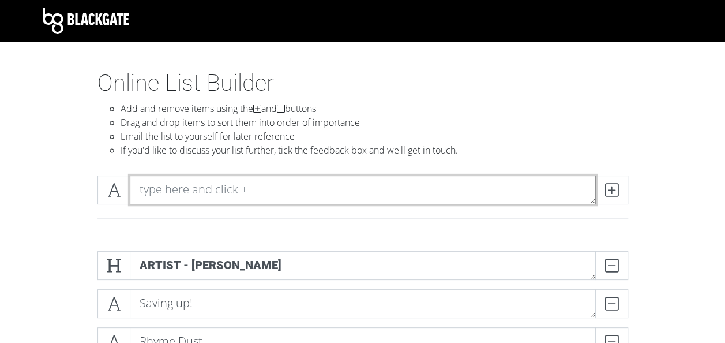
click at [351, 197] on textarea at bounding box center [363, 189] width 466 height 29
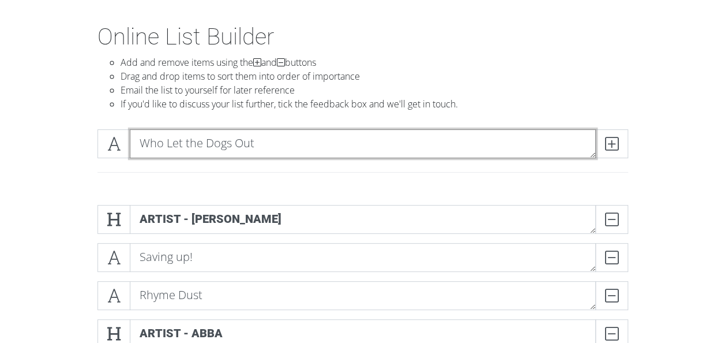
type textarea "Who Let the Dogs Out"
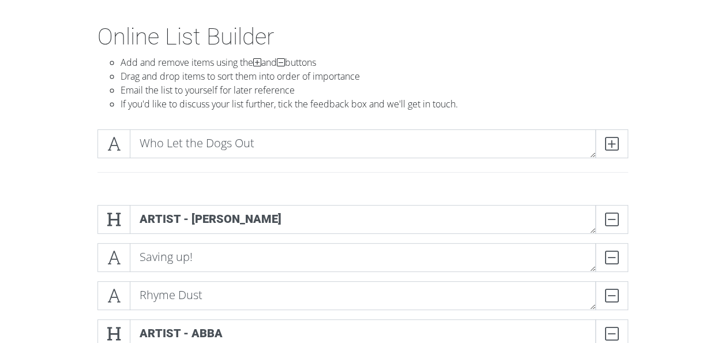
click at [617, 138] on icon at bounding box center [611, 144] width 13 height 12
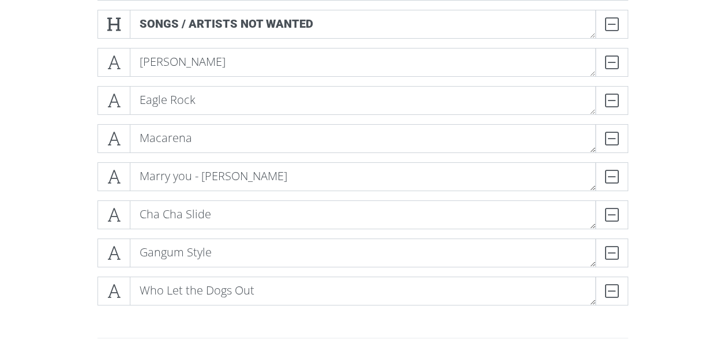
scroll to position [2105, 0]
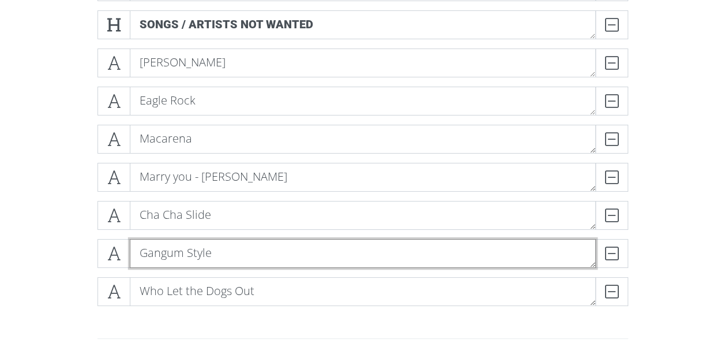
click at [174, 255] on textarea "Gangum Style" at bounding box center [363, 253] width 466 height 29
type textarea "Gangnam Style"
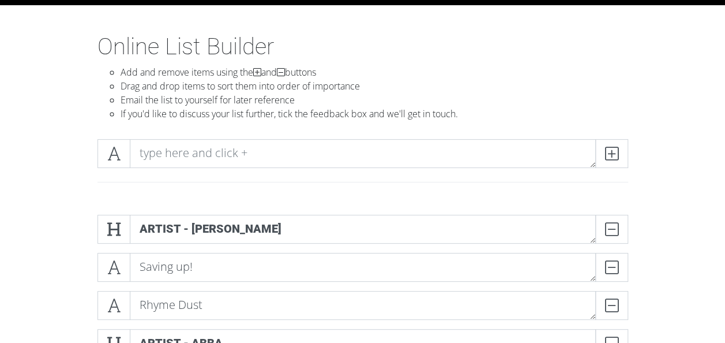
scroll to position [0, 0]
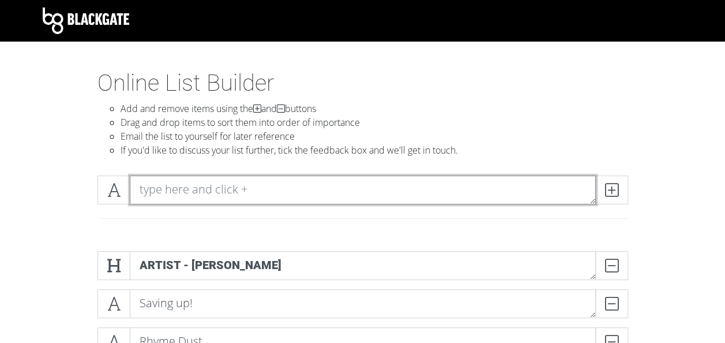
click at [238, 187] on textarea at bounding box center [363, 189] width 466 height 29
type textarea "Chicken Fried"
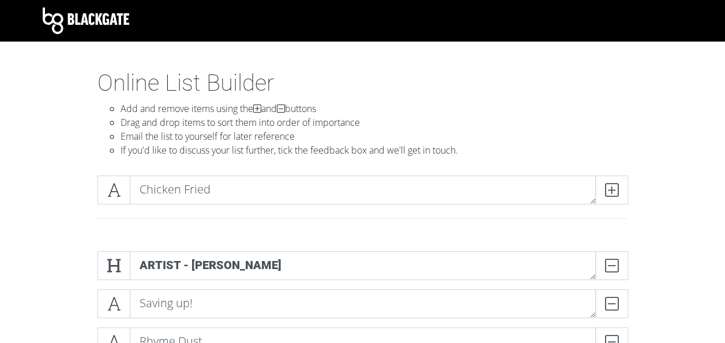
click at [619, 190] on span at bounding box center [611, 189] width 33 height 29
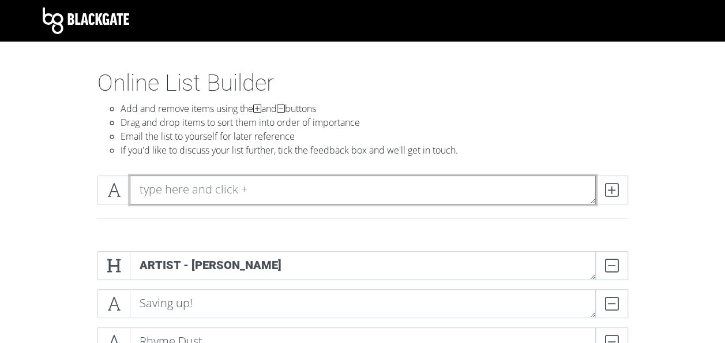
click at [243, 178] on textarea at bounding box center [363, 189] width 466 height 29
type textarea "[DATE] Are Over - [PERSON_NAME] + The Machine"
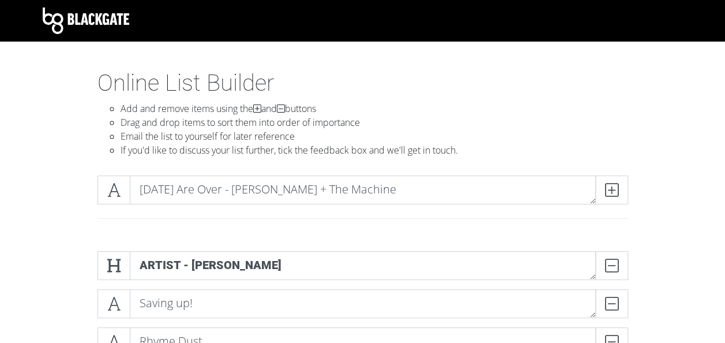
click at [618, 195] on icon at bounding box center [611, 190] width 13 height 12
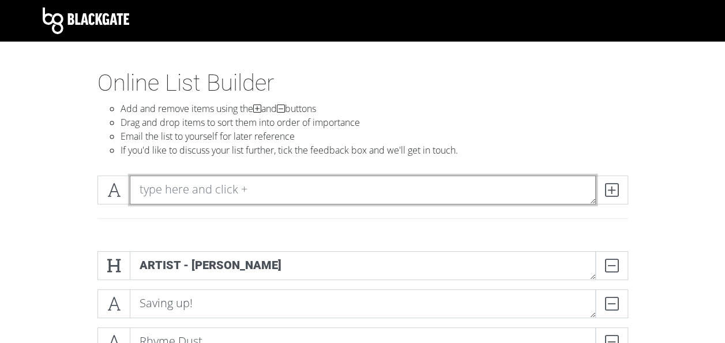
click at [160, 190] on textarea at bounding box center [363, 189] width 466 height 29
type textarea "Dancing in the Moonlight"
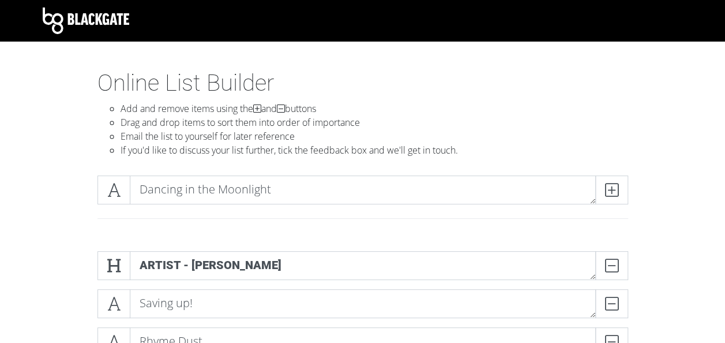
click at [614, 189] on icon at bounding box center [611, 190] width 13 height 12
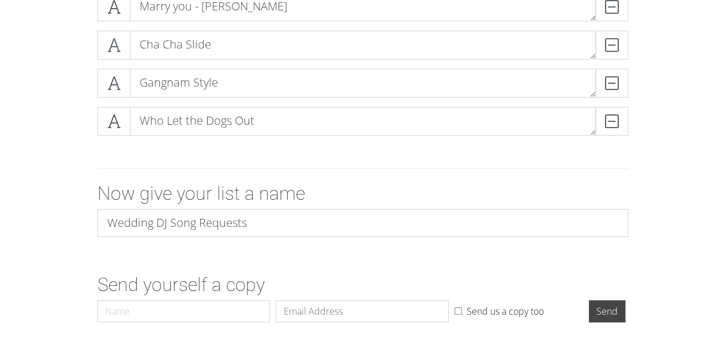
scroll to position [2433, 0]
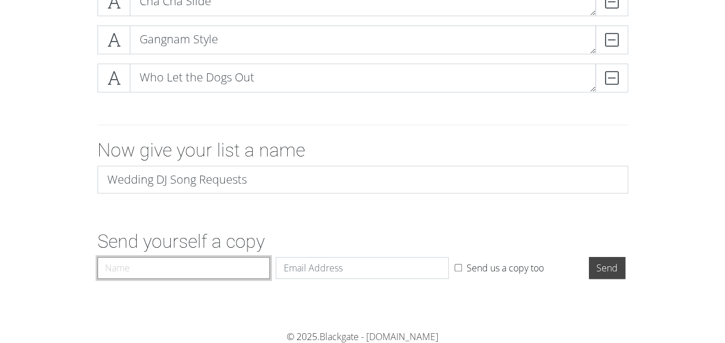
click at [253, 268] on input "Name" at bounding box center [183, 268] width 173 height 22
click at [461, 265] on input "Send us a copy too" at bounding box center [457, 267] width 7 height 7
checkbox input "true"
click at [220, 260] on input "Name" at bounding box center [183, 268] width 173 height 22
type input "[PERSON_NAME]"
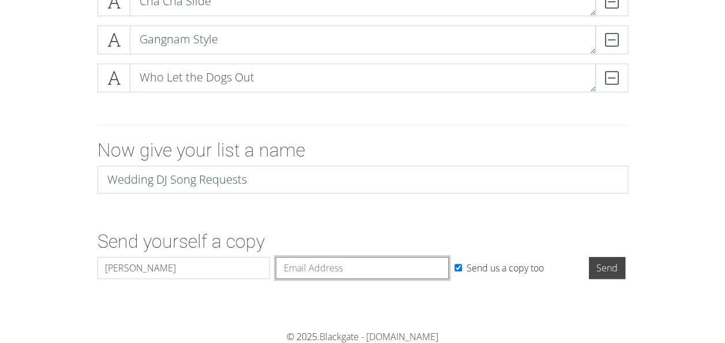
click at [293, 273] on input "Email" at bounding box center [362, 268] width 173 height 22
type input "[EMAIL_ADDRESS][DOMAIN_NAME]"
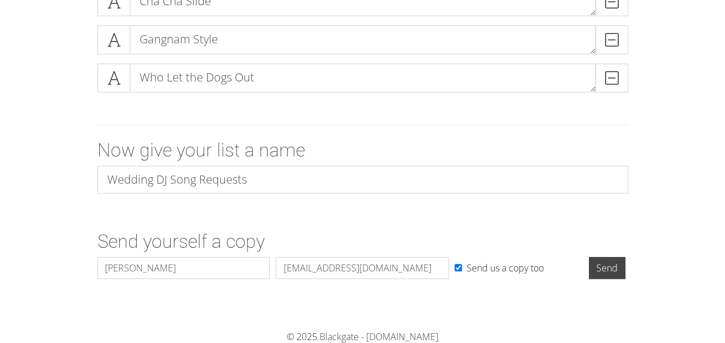
click at [610, 260] on input "Send" at bounding box center [607, 268] width 36 height 22
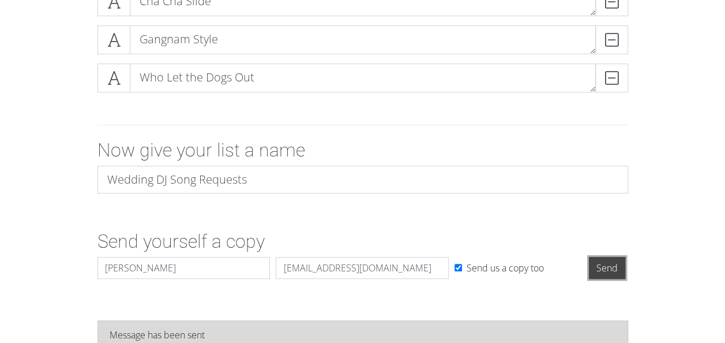
scroll to position [2471, 0]
